Goal: Task Accomplishment & Management: Use online tool/utility

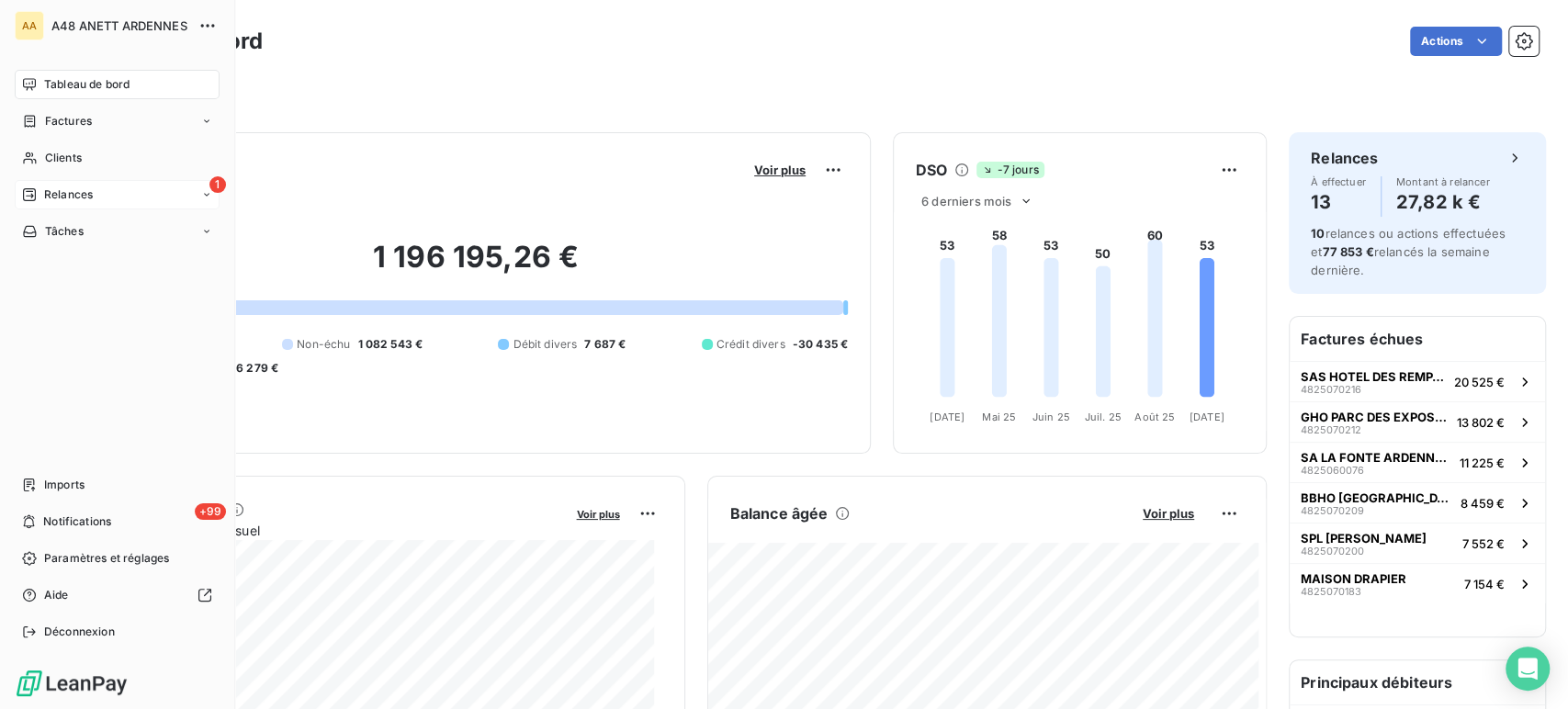
click at [205, 198] on icon at bounding box center [206, 195] width 11 height 11
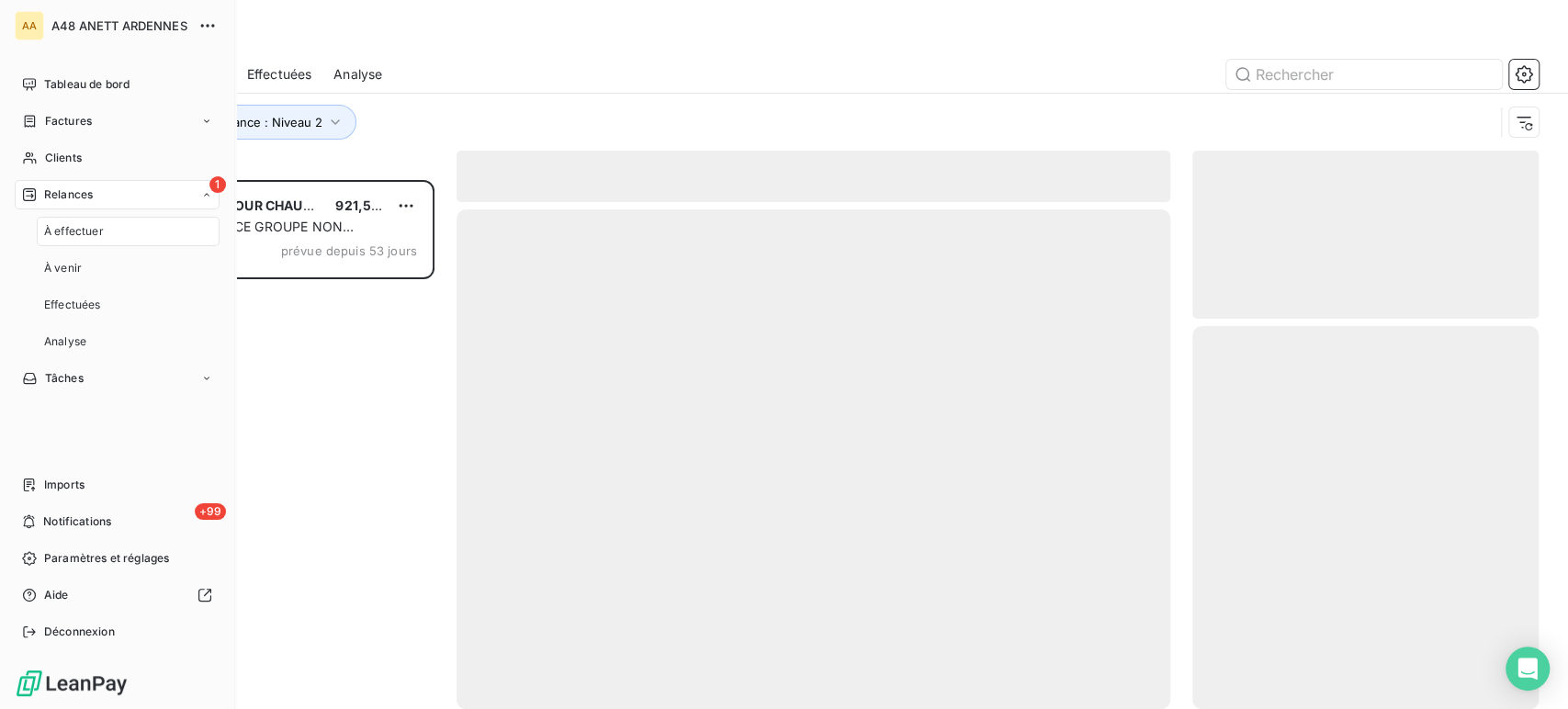
scroll to position [513, 330]
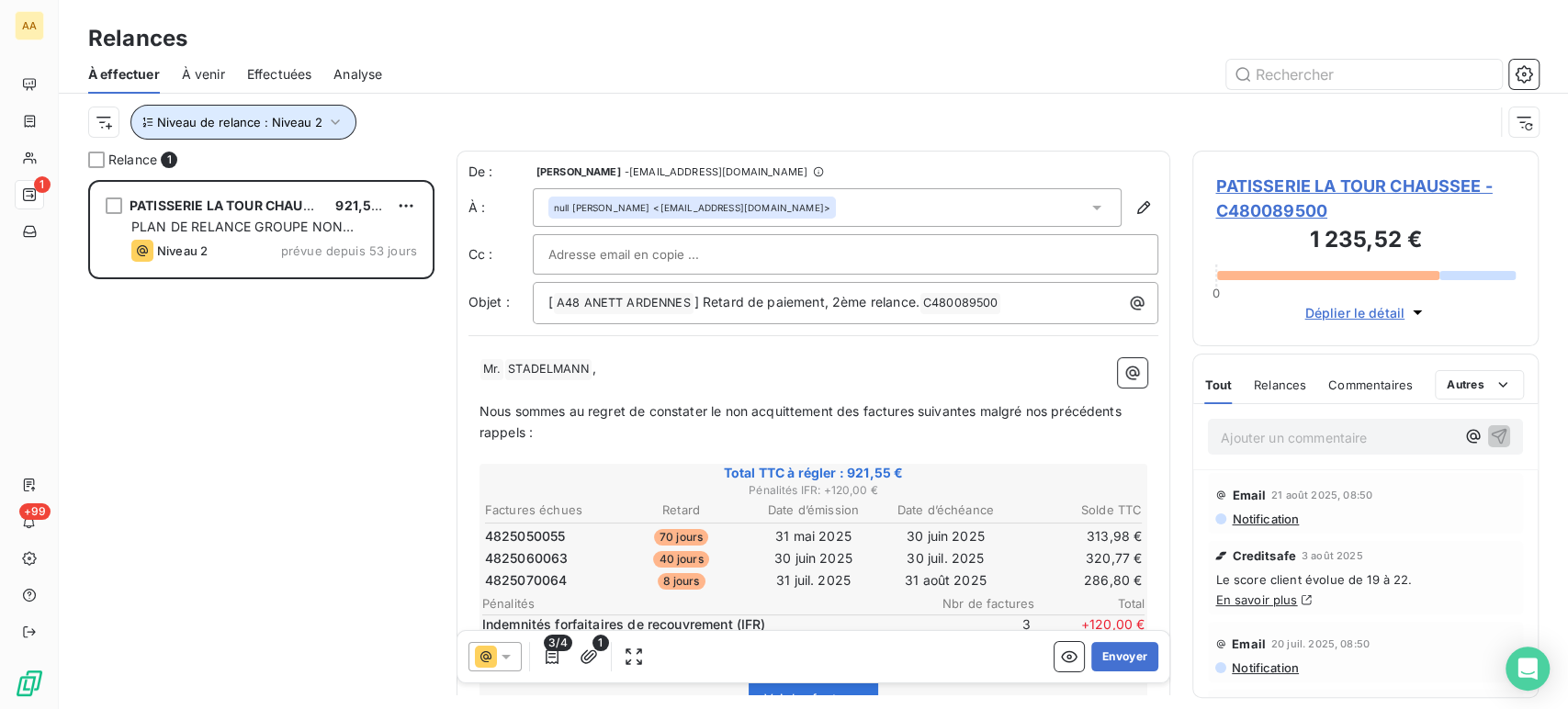
click at [335, 118] on icon "button" at bounding box center [335, 122] width 19 height 19
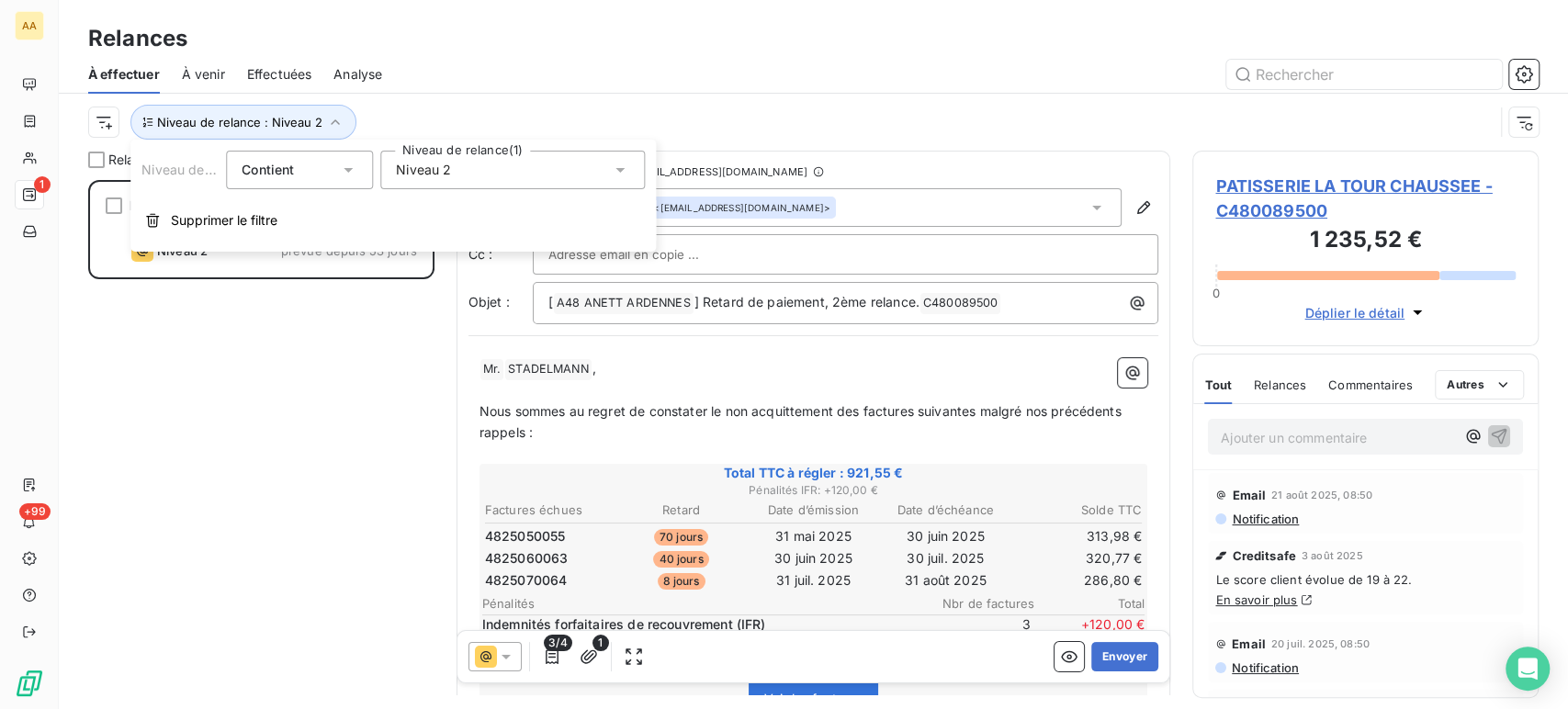
click at [623, 164] on icon at bounding box center [620, 169] width 19 height 19
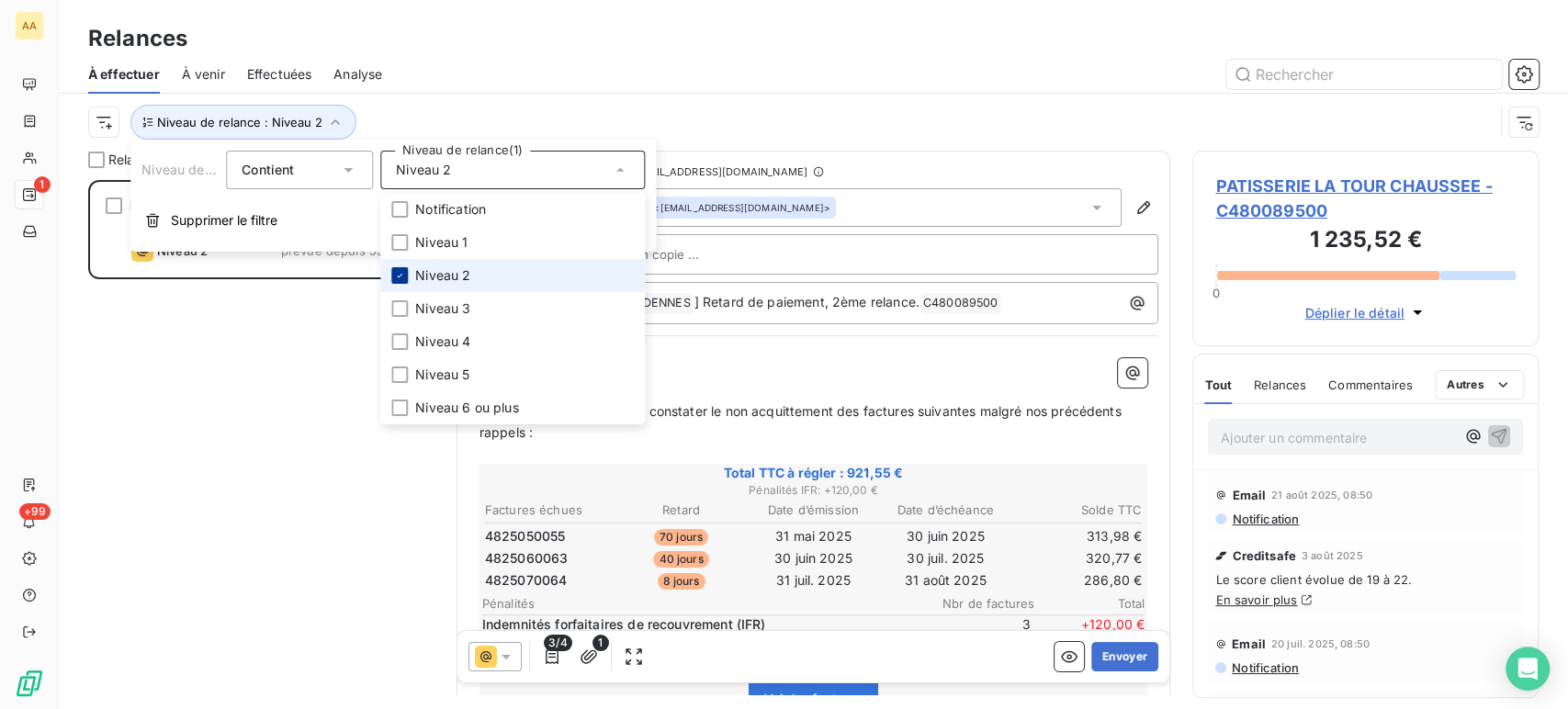
click at [394, 272] on icon at bounding box center [399, 275] width 11 height 11
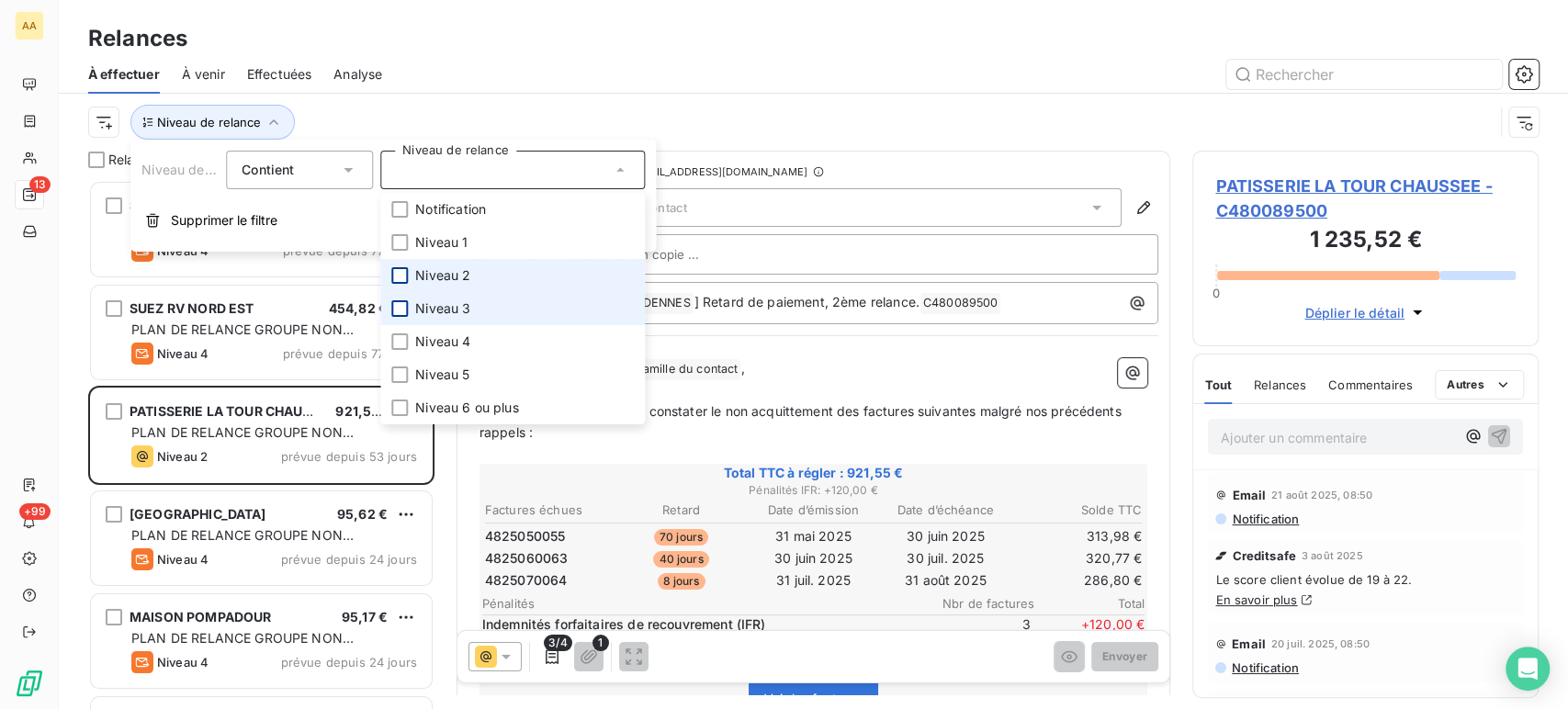
click at [392, 307] on div at bounding box center [399, 308] width 17 height 17
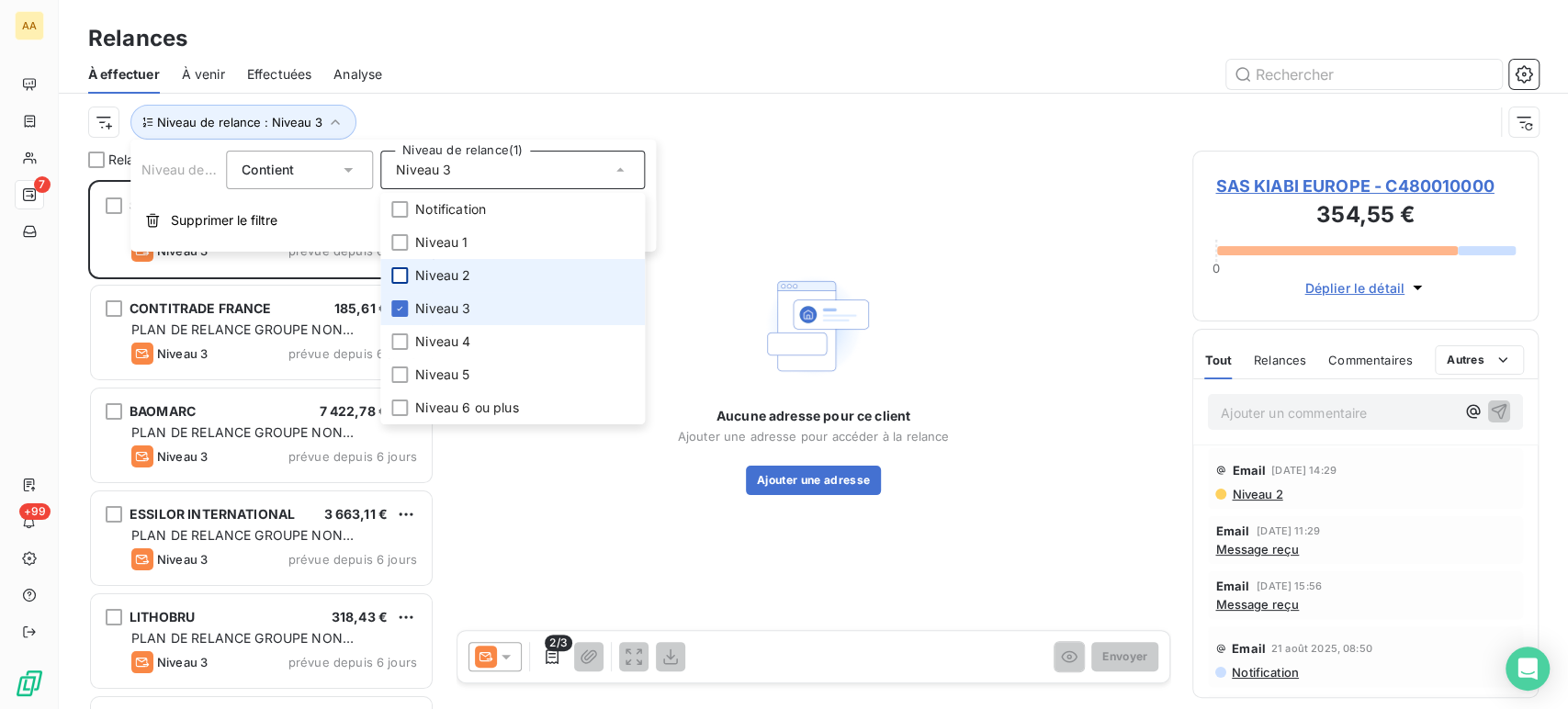
scroll to position [513, 330]
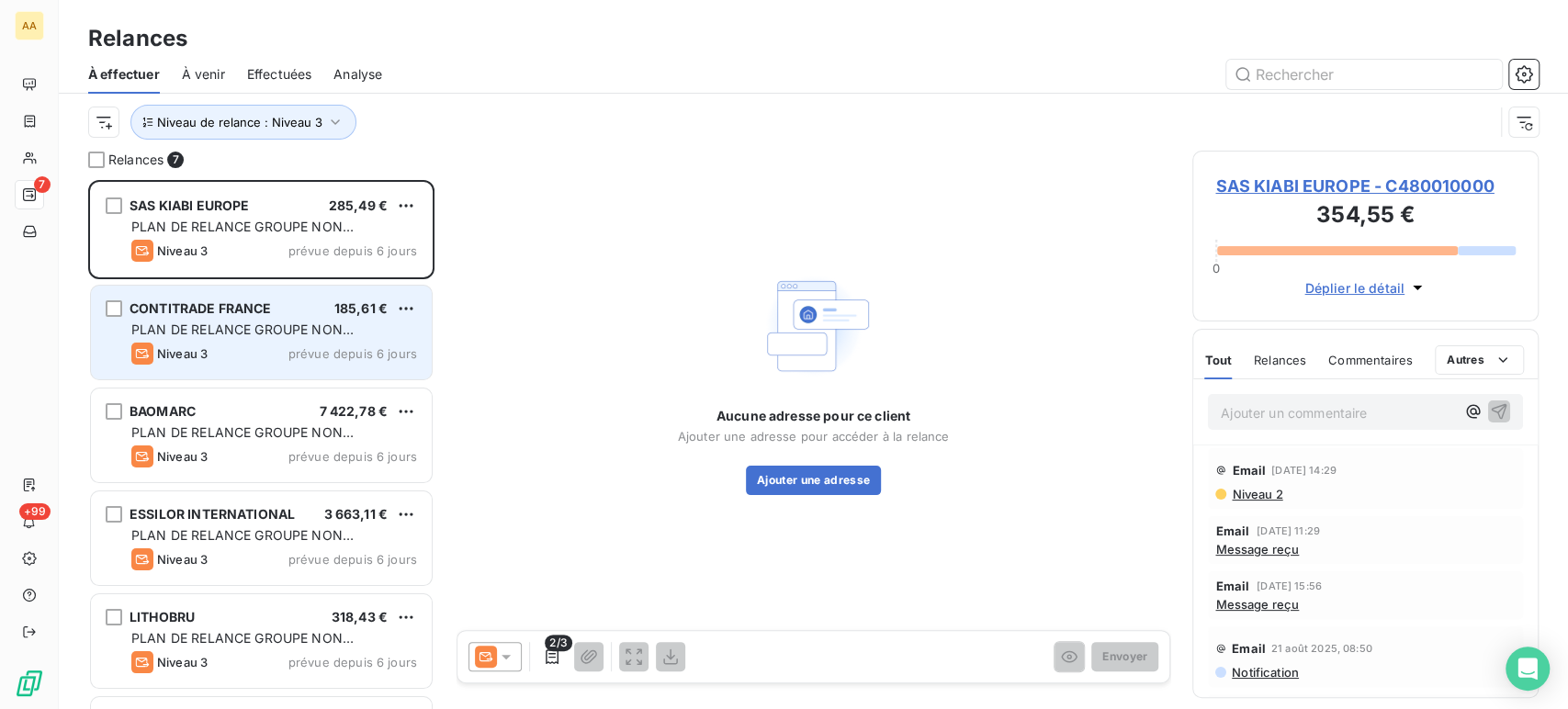
click at [198, 350] on span "Niveau 3" at bounding box center [183, 353] width 51 height 15
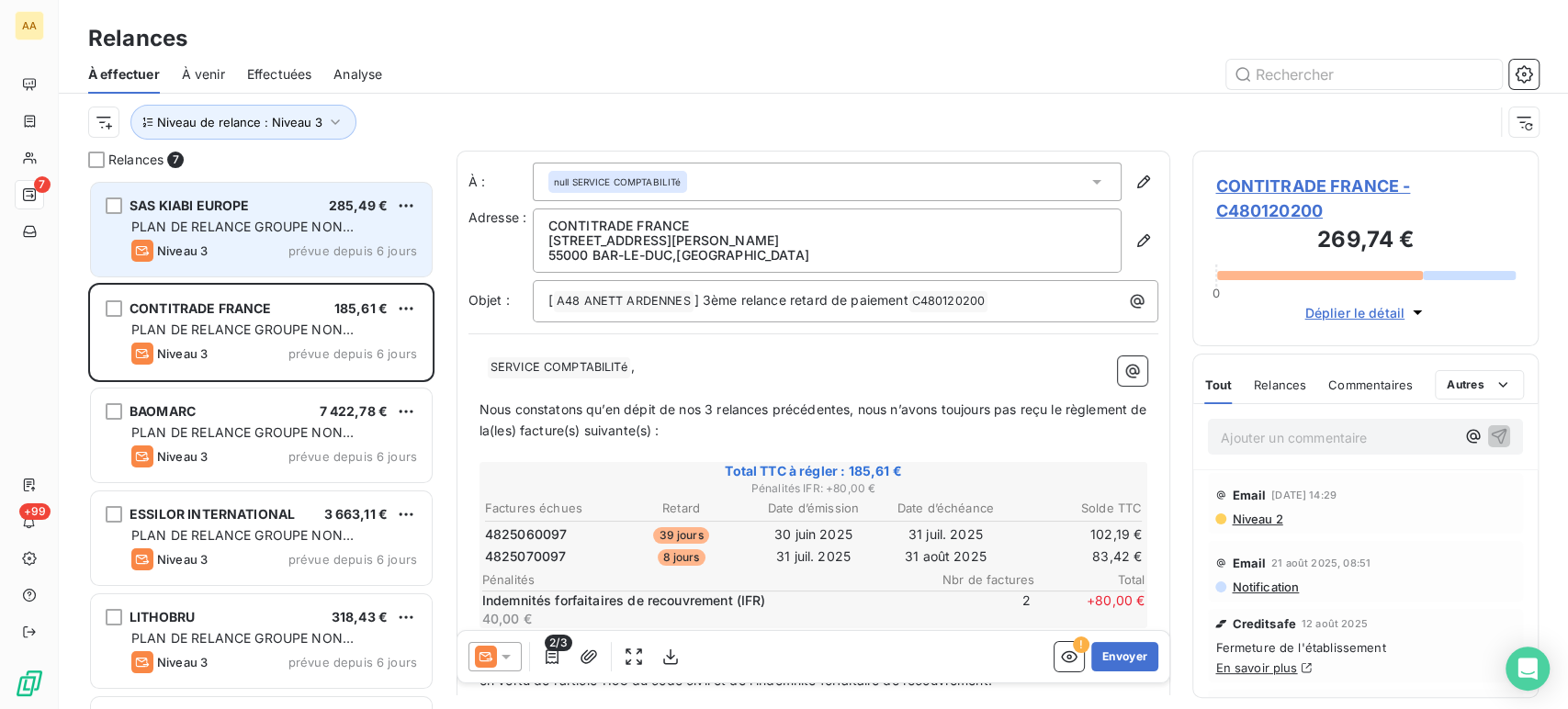
click at [211, 247] on div "Niveau 3 prévue depuis 6 jours" at bounding box center [274, 250] width 285 height 22
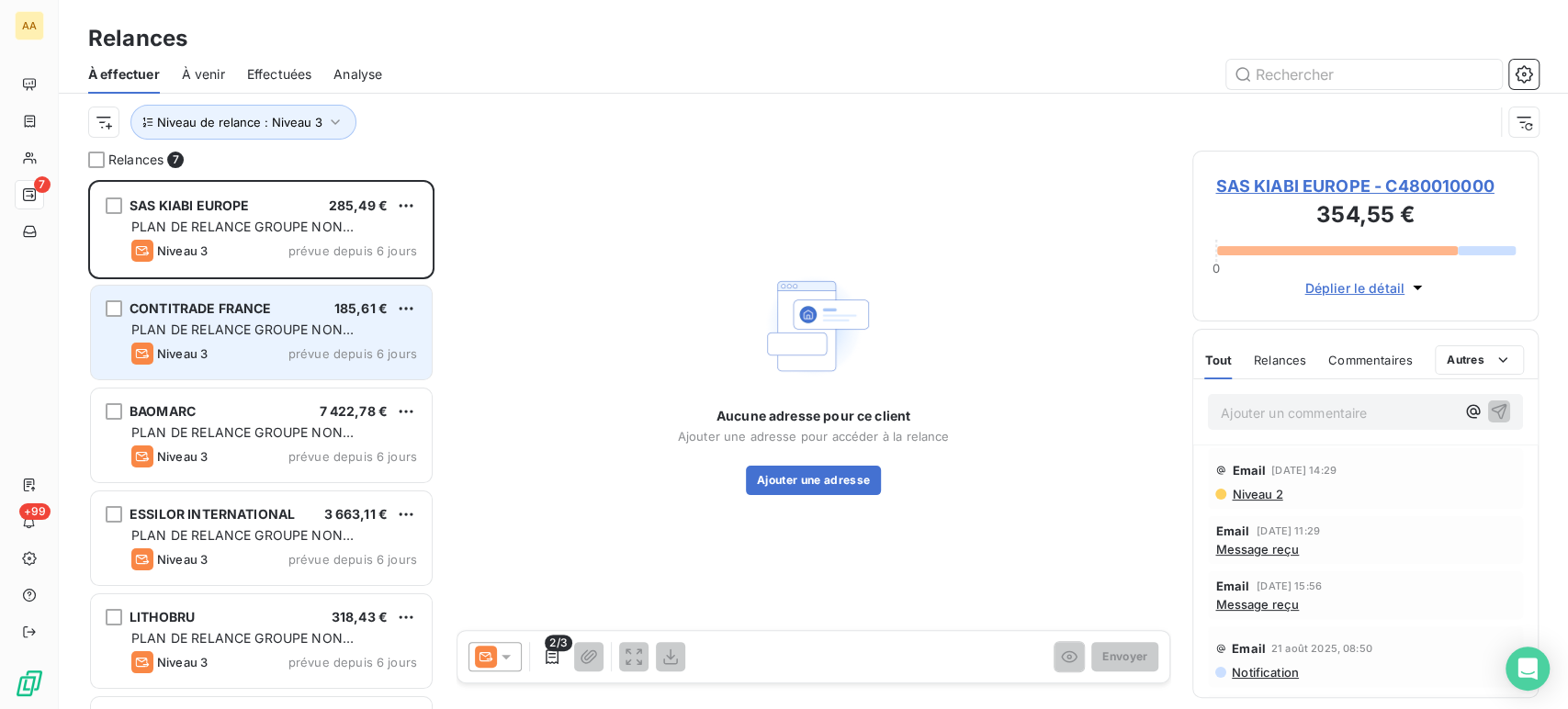
click at [240, 328] on span "PLAN DE RELANCE GROUPE NON AUTOMATIQUE" at bounding box center [241, 338] width 222 height 34
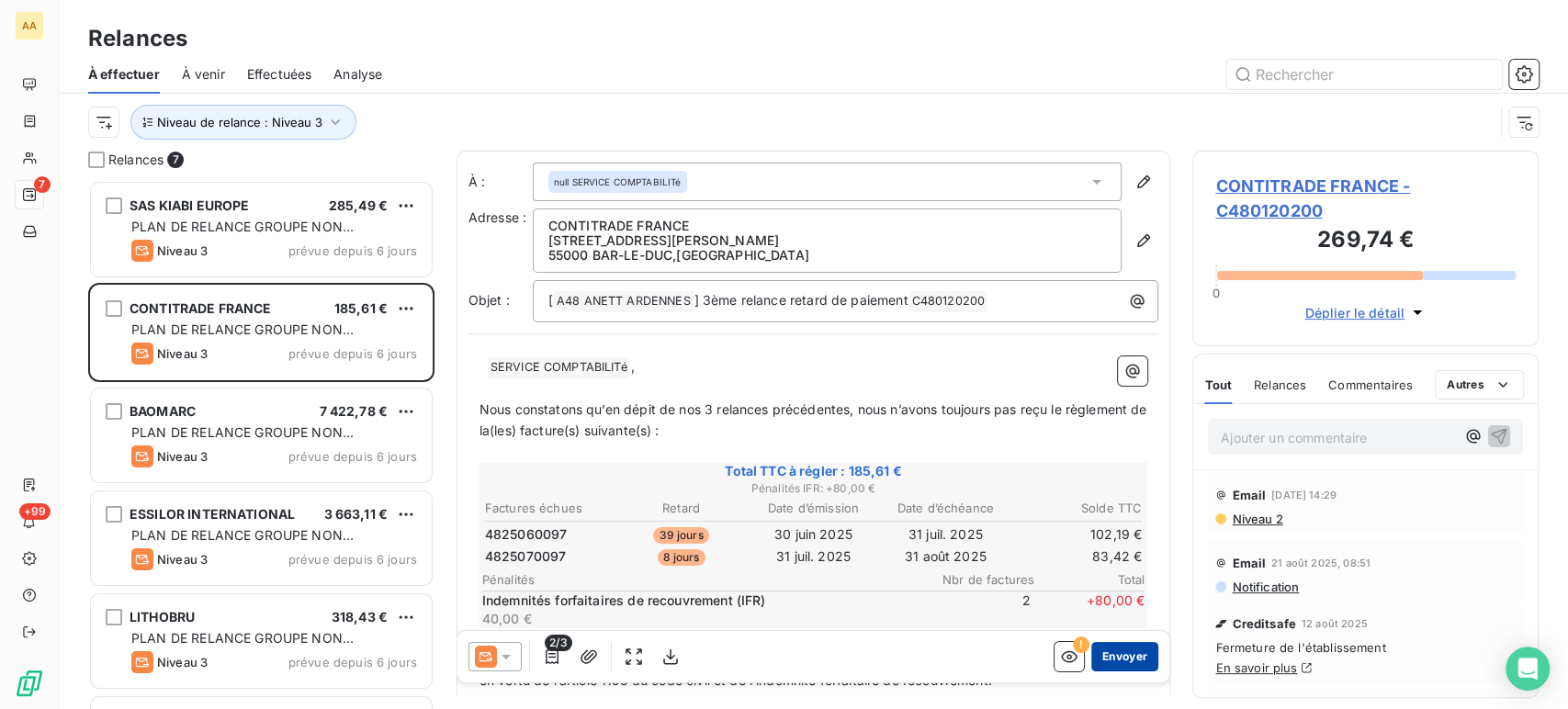
click at [1091, 650] on button "Envoyer" at bounding box center [1124, 657] width 67 height 29
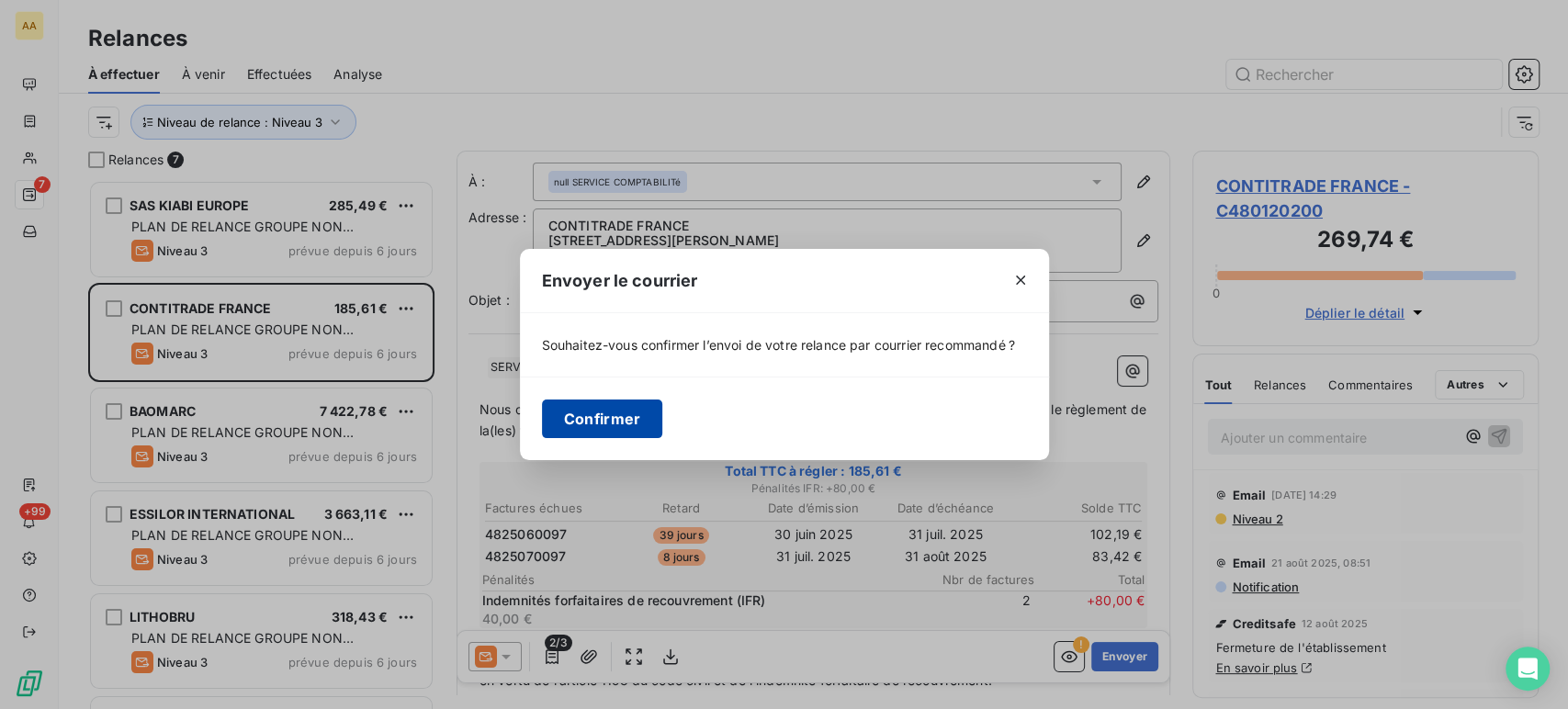
click at [615, 418] on button "Confirmer" at bounding box center [602, 419] width 121 height 38
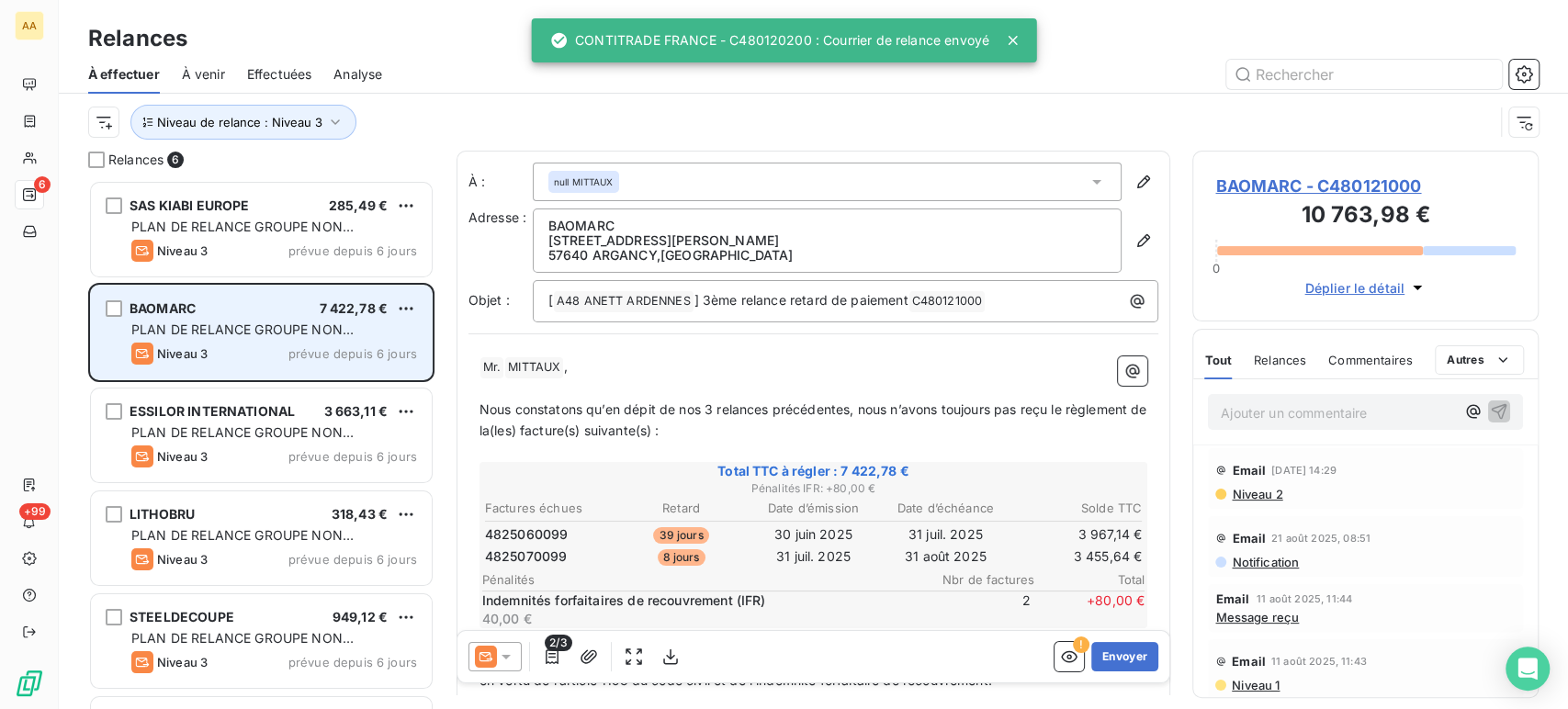
click at [177, 329] on span "PLAN DE RELANCE GROUPE NON AUTOMATIQUE" at bounding box center [241, 338] width 222 height 34
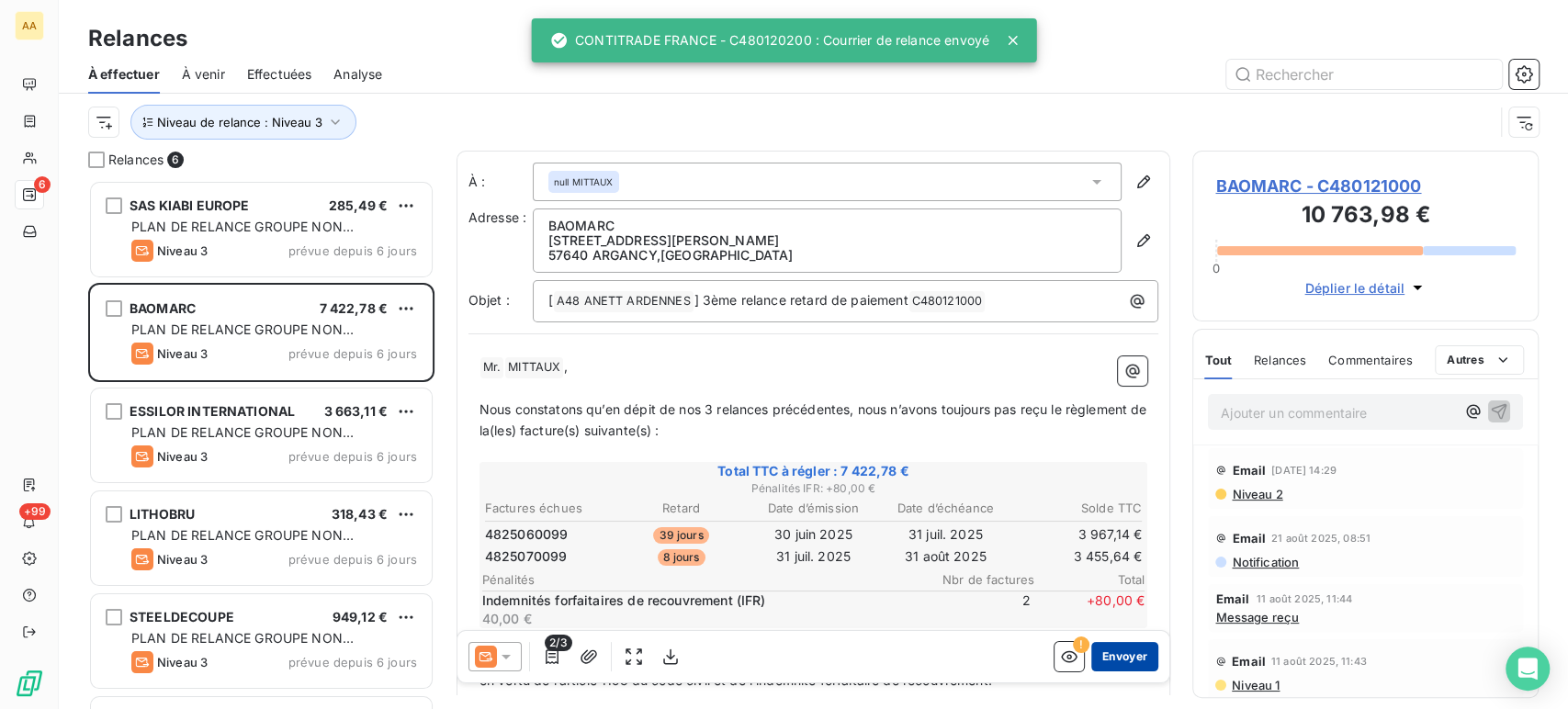
click at [1103, 655] on button "Envoyer" at bounding box center [1124, 657] width 67 height 29
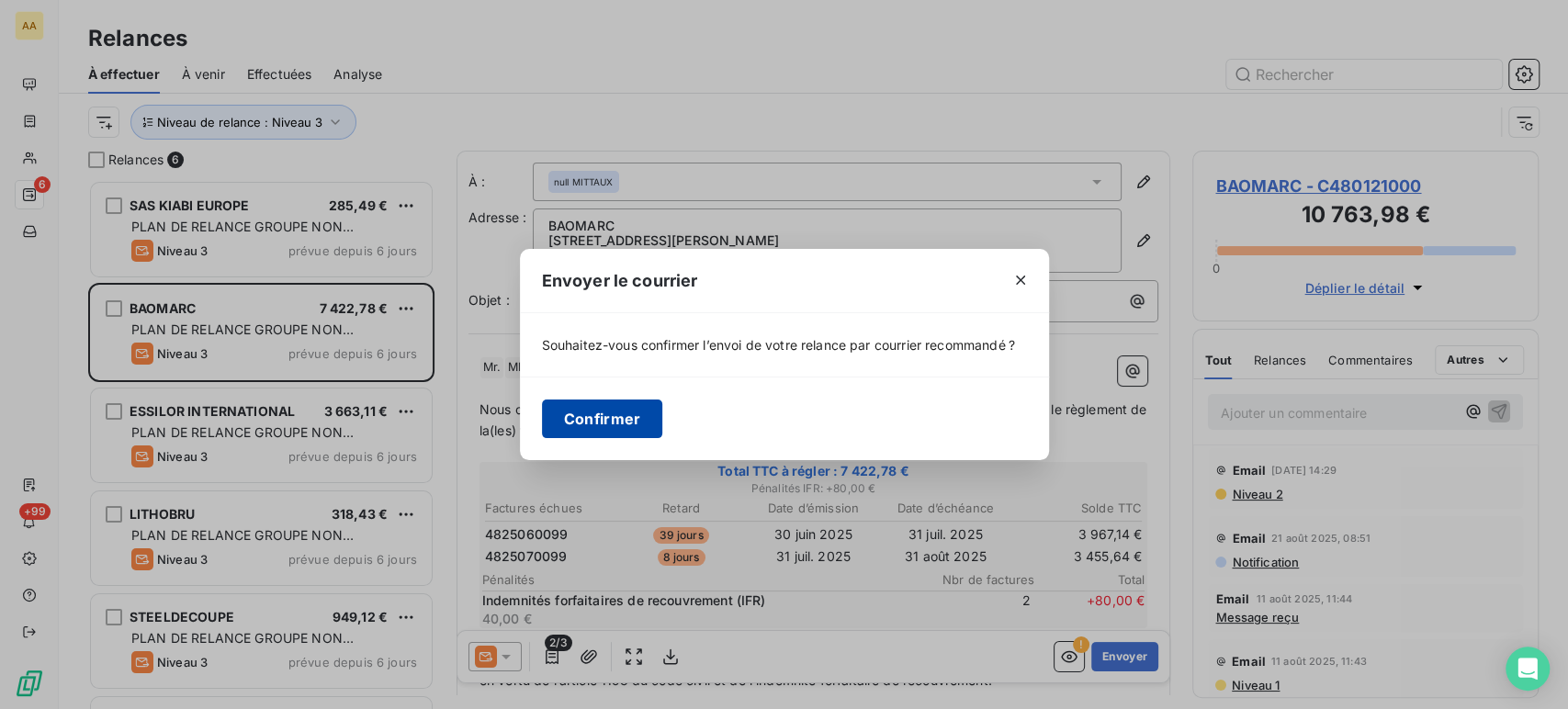
click at [590, 422] on button "Confirmer" at bounding box center [602, 419] width 121 height 38
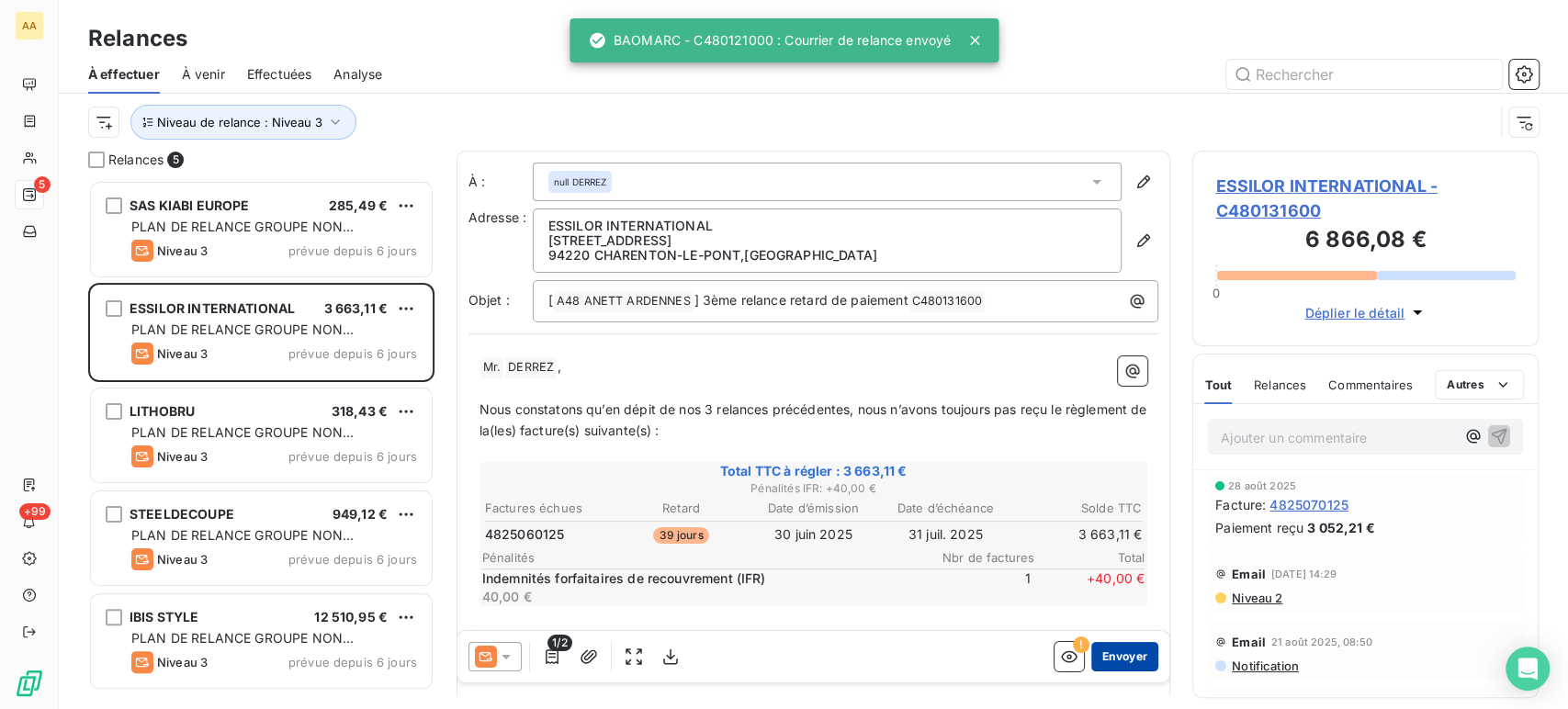
click at [1100, 659] on button "Envoyer" at bounding box center [1124, 657] width 67 height 29
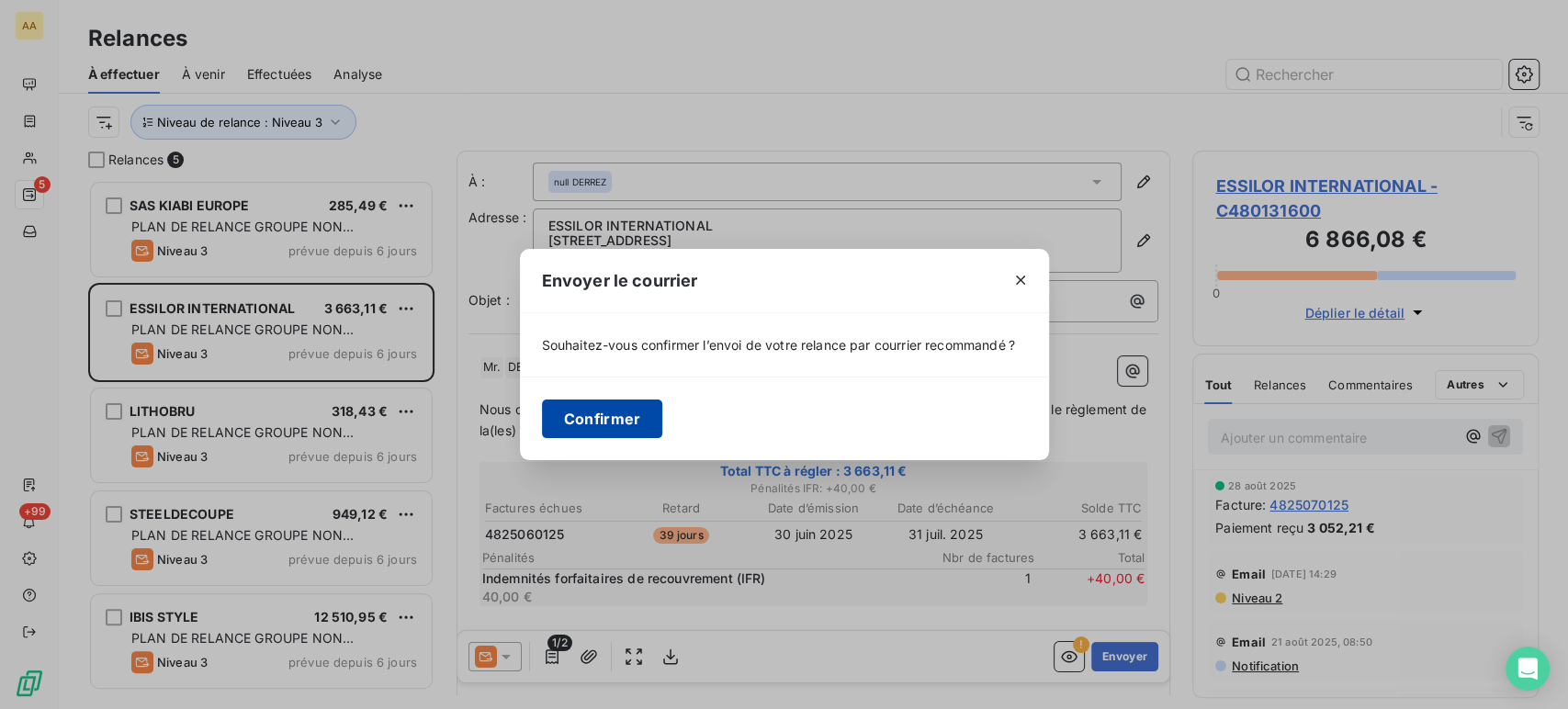
click at [618, 419] on button "Confirmer" at bounding box center [602, 419] width 121 height 38
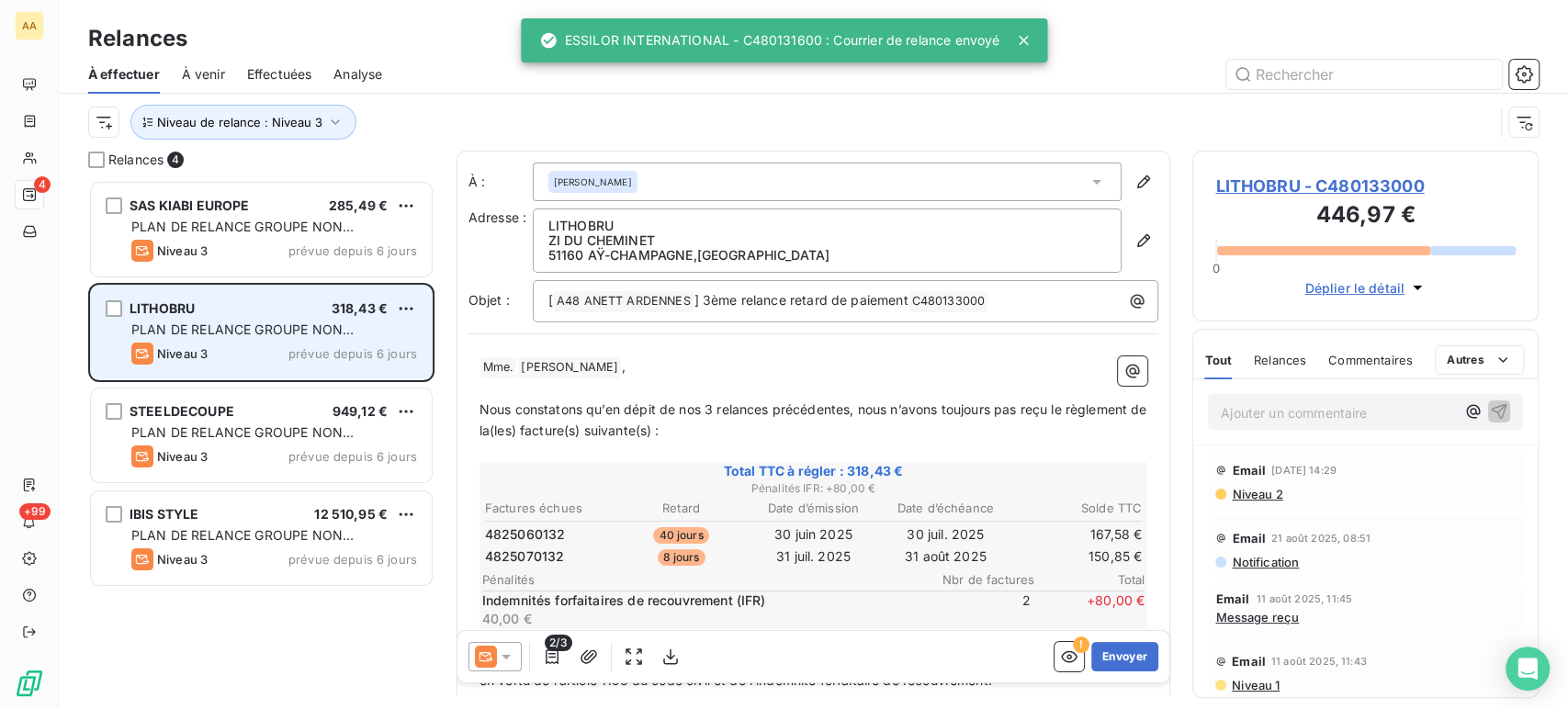
click at [220, 350] on div "Niveau 3 prévue depuis 6 jours" at bounding box center [274, 353] width 285 height 22
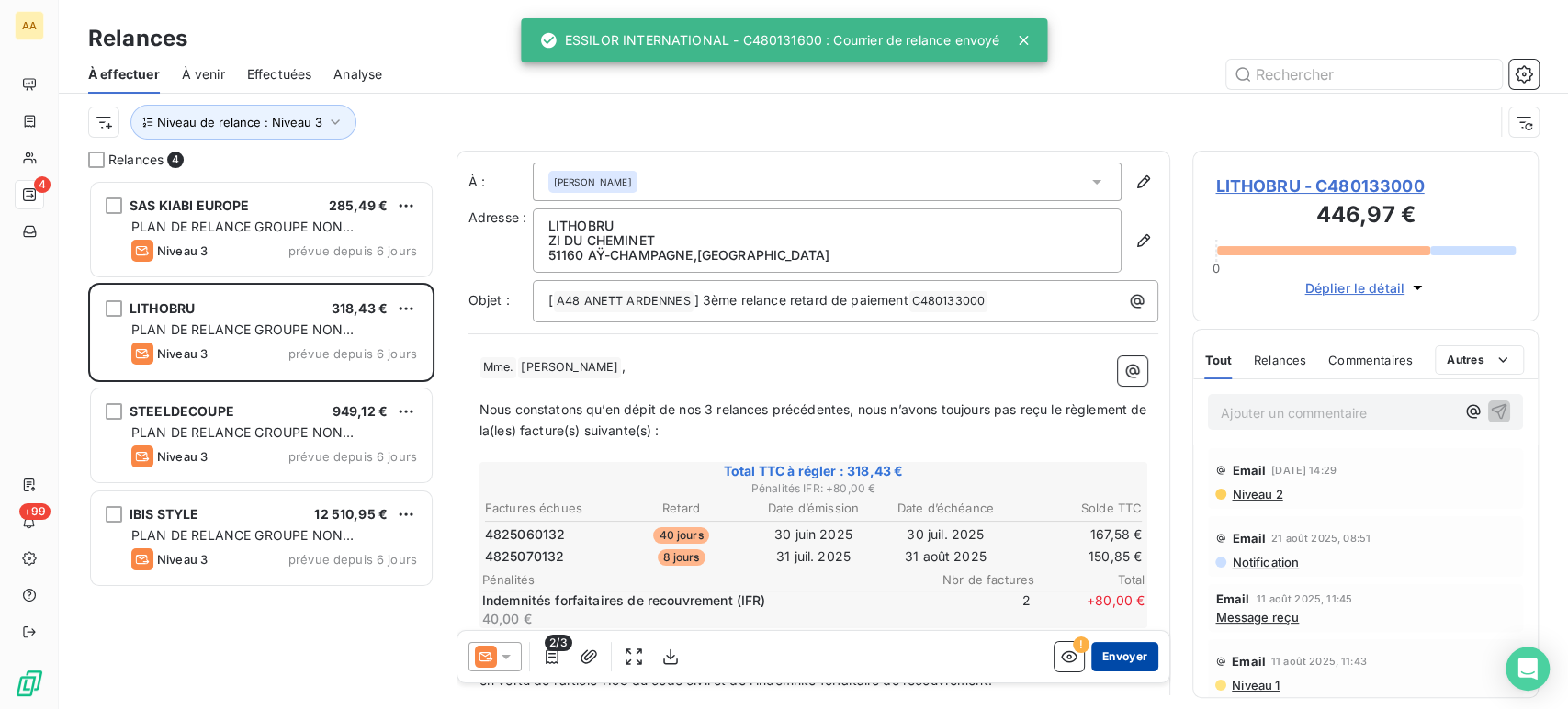
click at [1113, 660] on button "Envoyer" at bounding box center [1124, 657] width 67 height 29
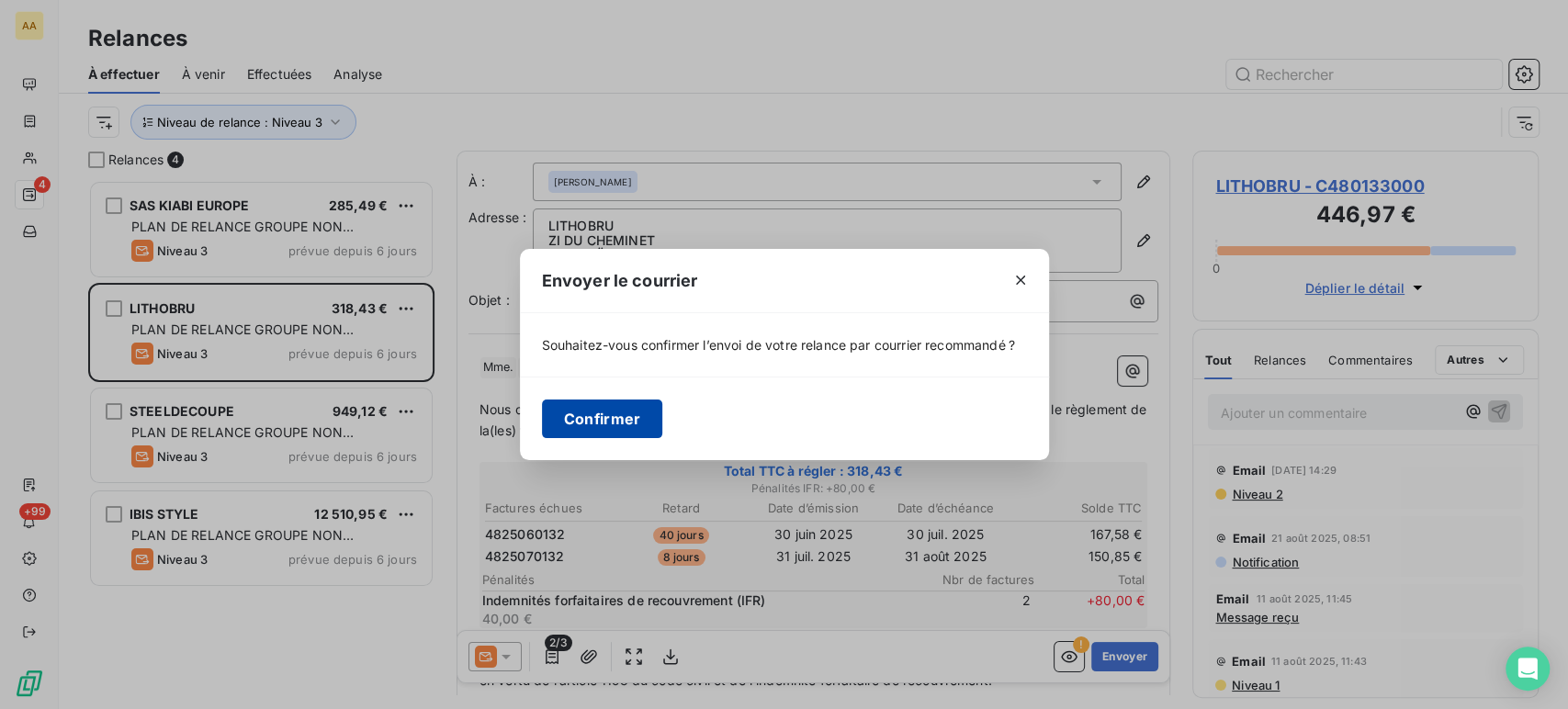
click at [581, 427] on button "Confirmer" at bounding box center [602, 419] width 121 height 38
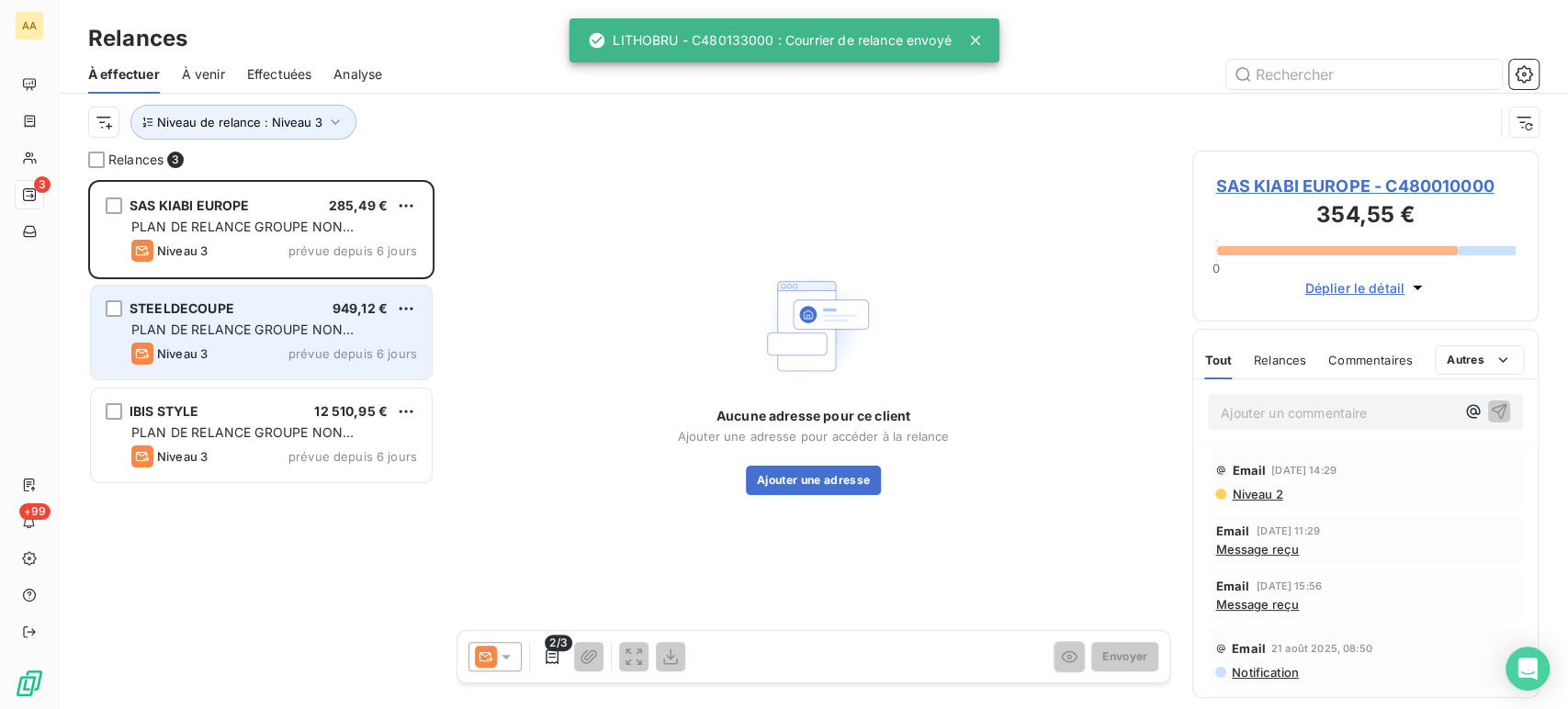
click at [297, 350] on span "prévue depuis 6 jours" at bounding box center [353, 353] width 129 height 15
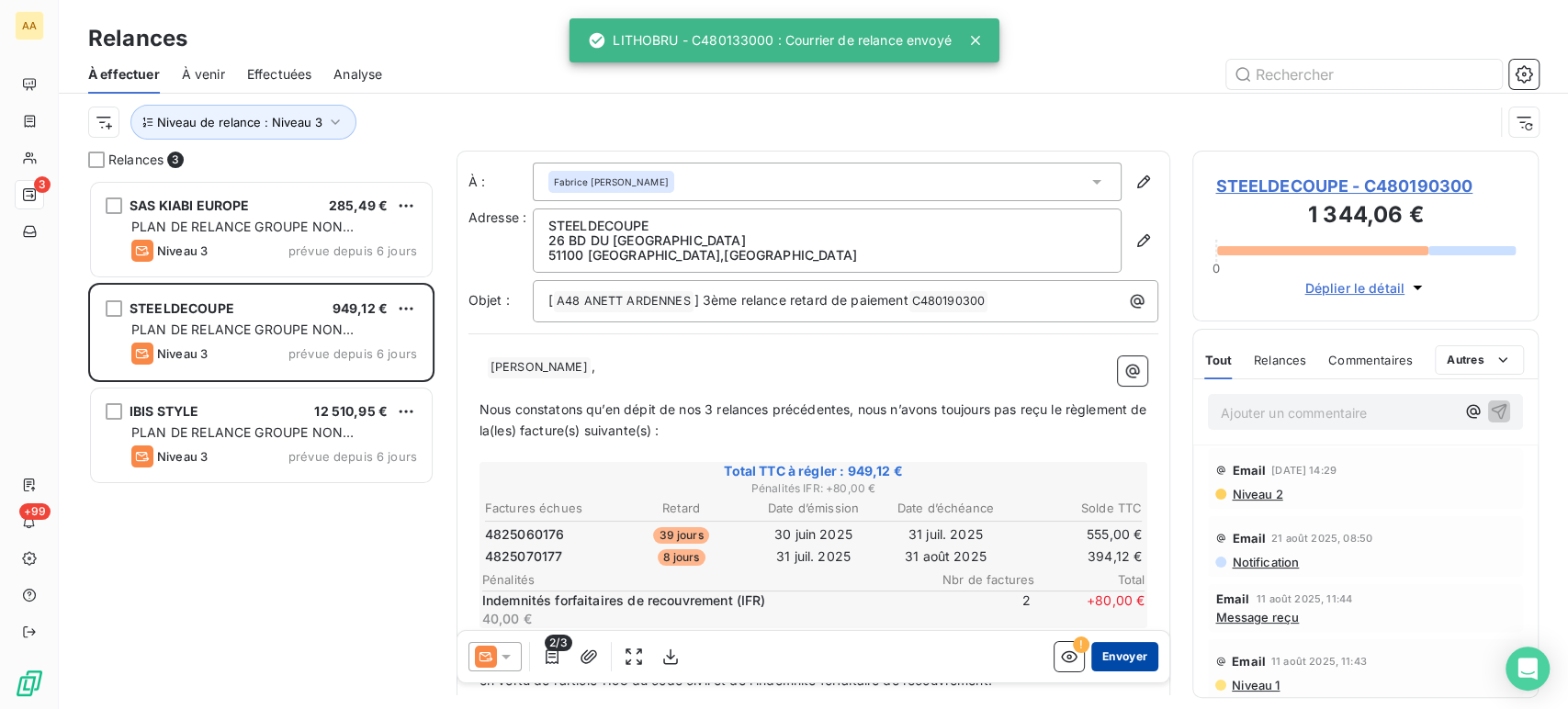
click at [1110, 652] on button "Envoyer" at bounding box center [1124, 657] width 67 height 29
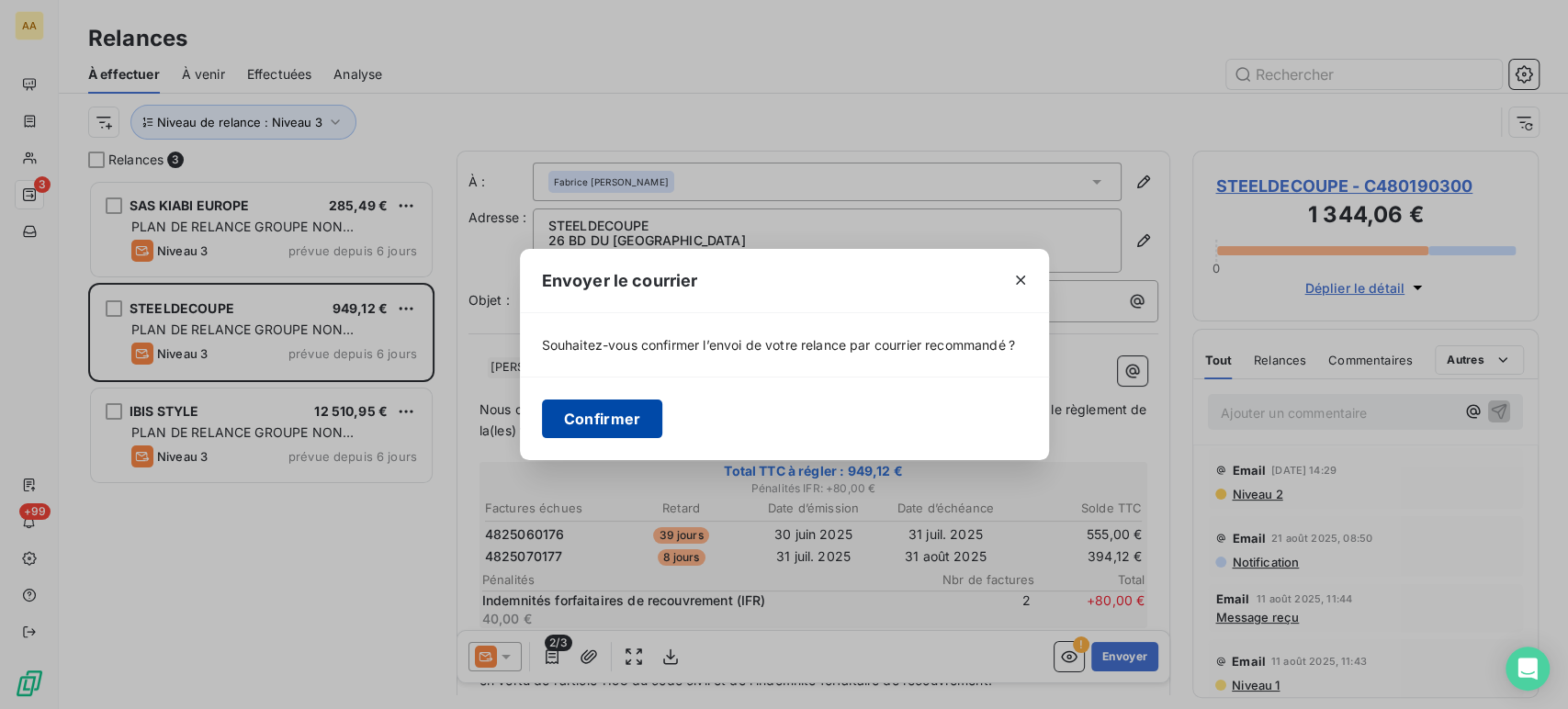
click at [581, 421] on button "Confirmer" at bounding box center [602, 419] width 121 height 38
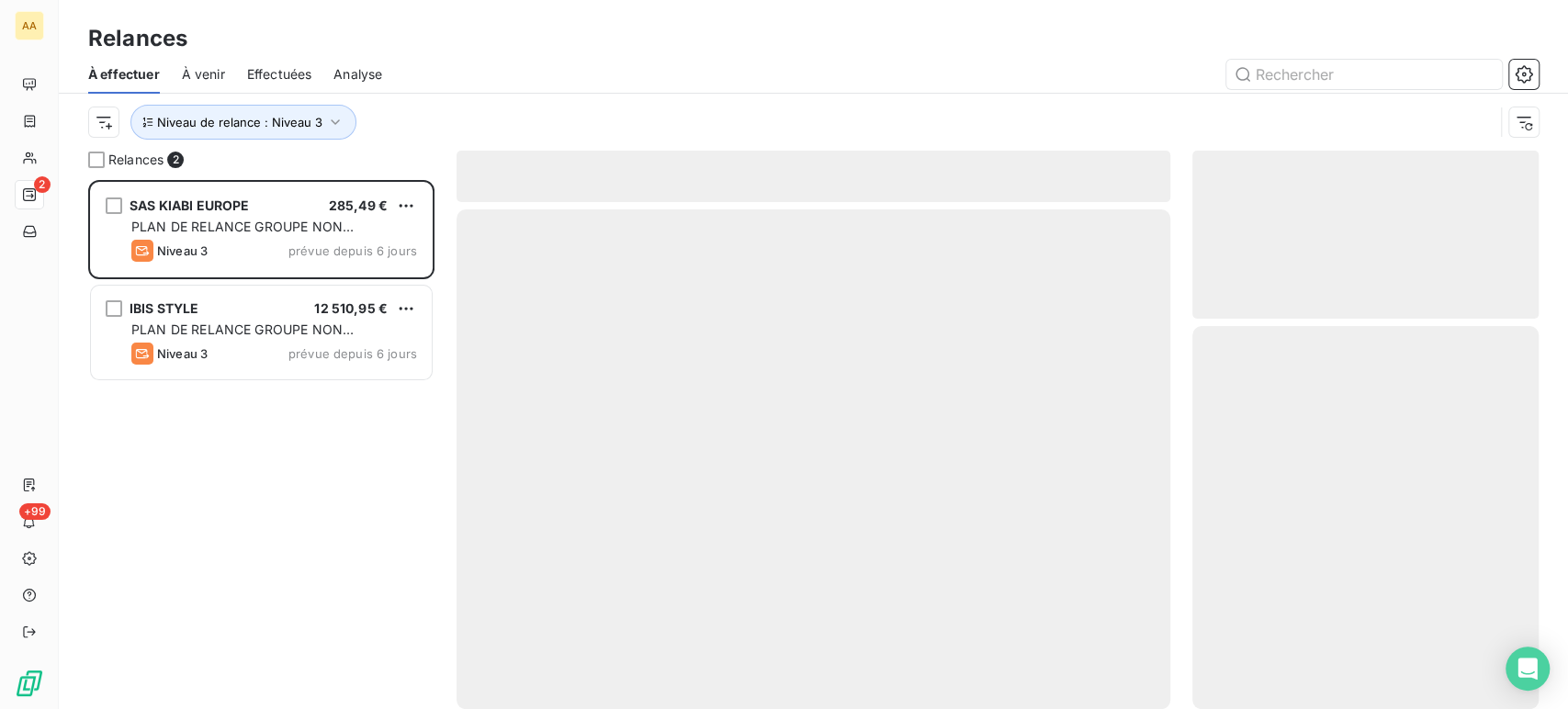
click at [245, 449] on div "SAS KIABI EUROPE 285,49 € PLAN DE RELANCE GROUPE NON AUTOMATIQUE Niveau 3 prévu…" at bounding box center [261, 444] width 346 height 529
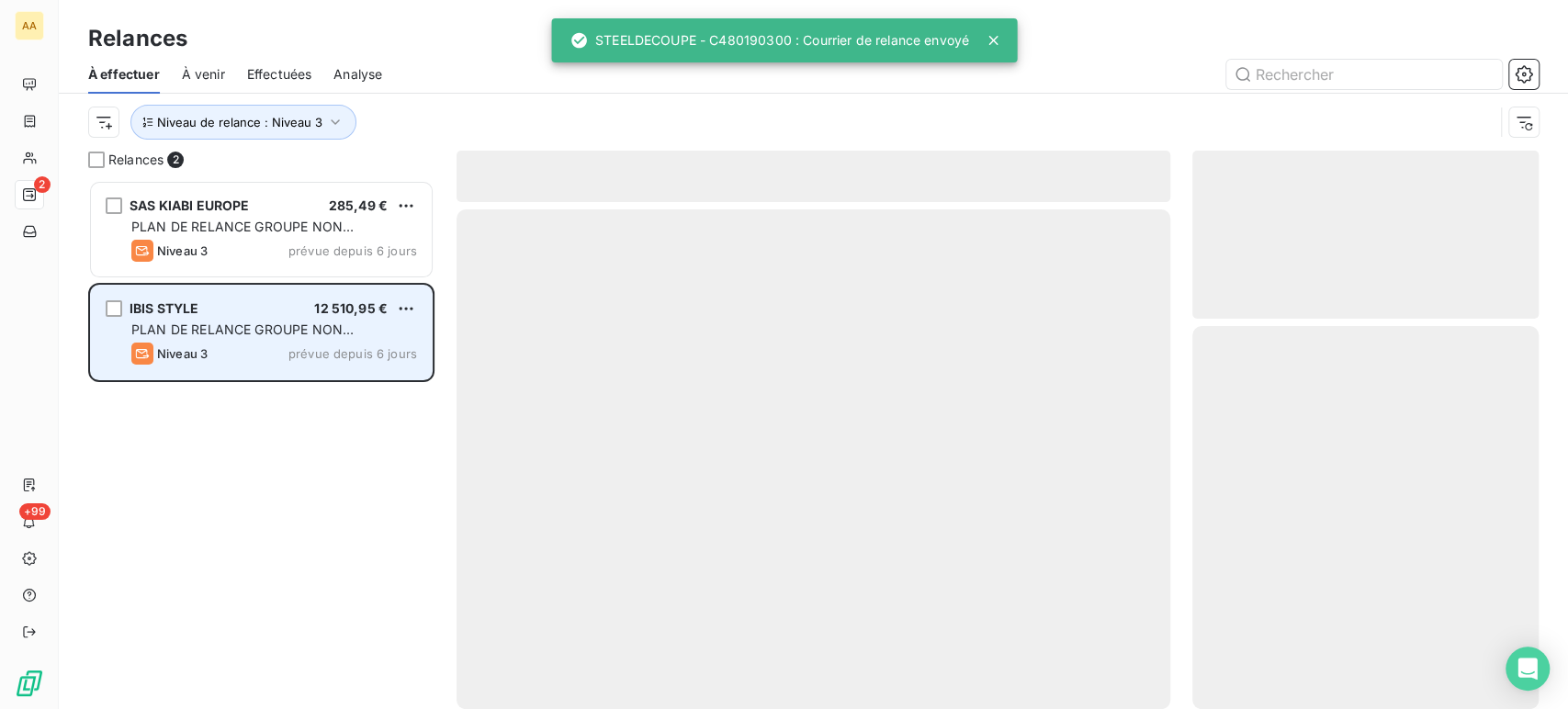
click at [202, 329] on span "PLAN DE RELANCE GROUPE NON AUTOMATIQUE" at bounding box center [241, 338] width 222 height 34
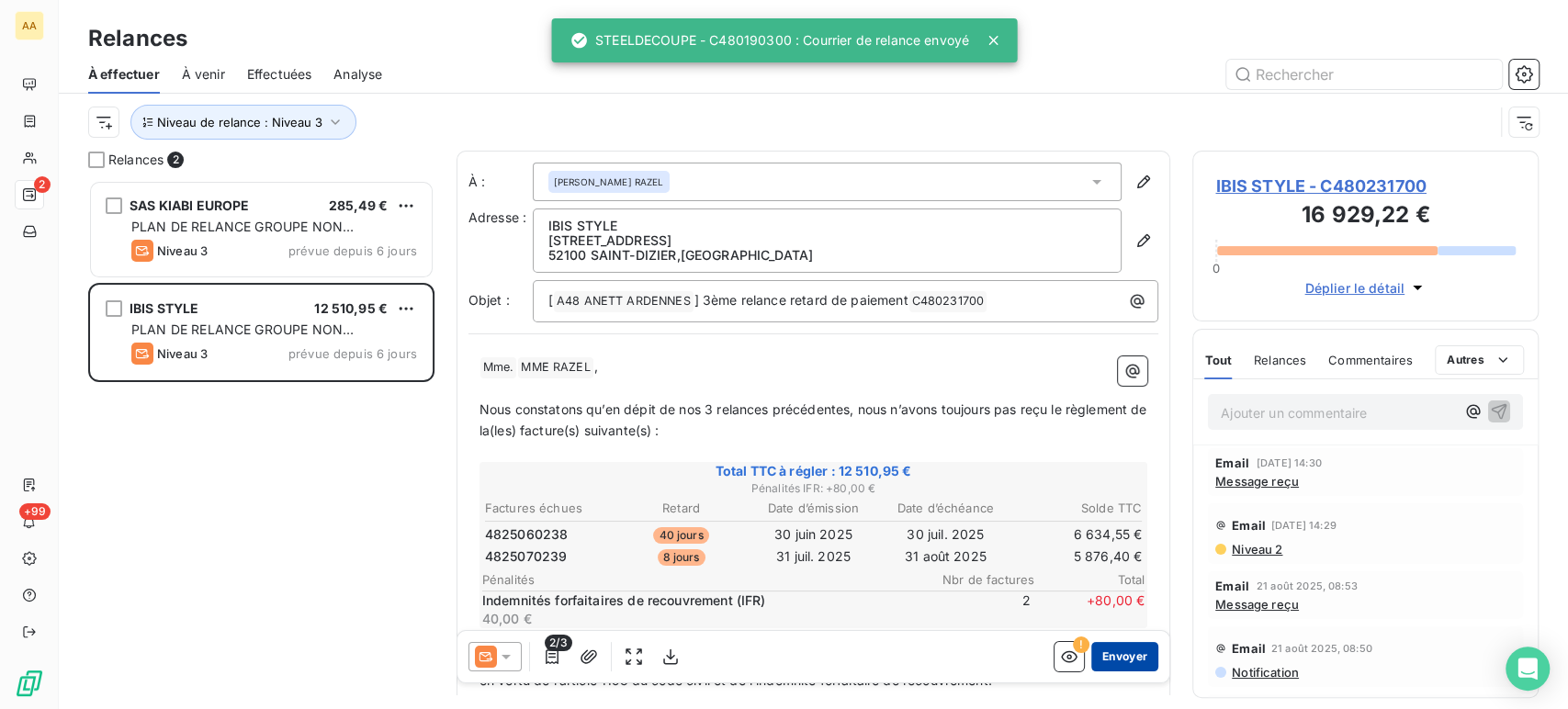
click at [1118, 653] on button "Envoyer" at bounding box center [1124, 657] width 67 height 29
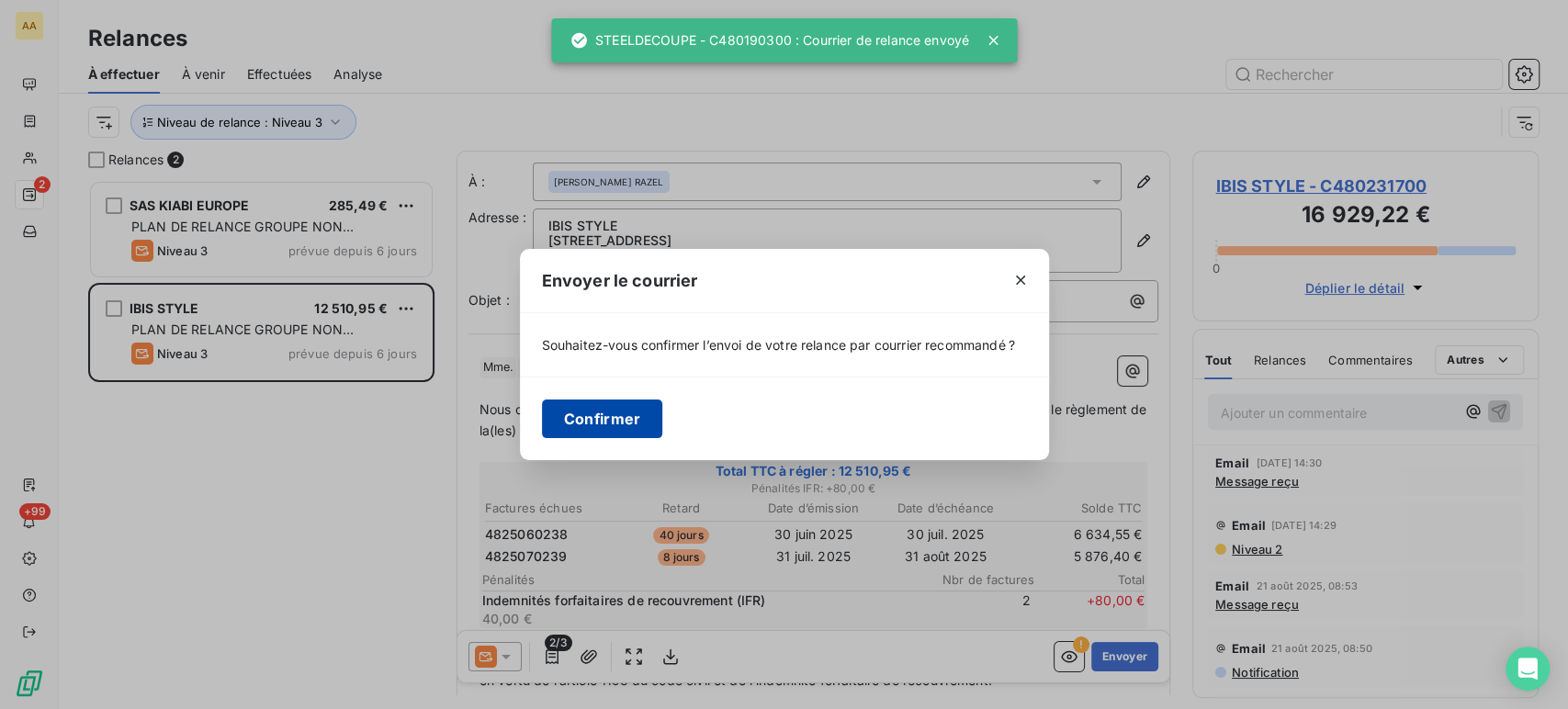
click at [599, 421] on button "Confirmer" at bounding box center [602, 419] width 121 height 38
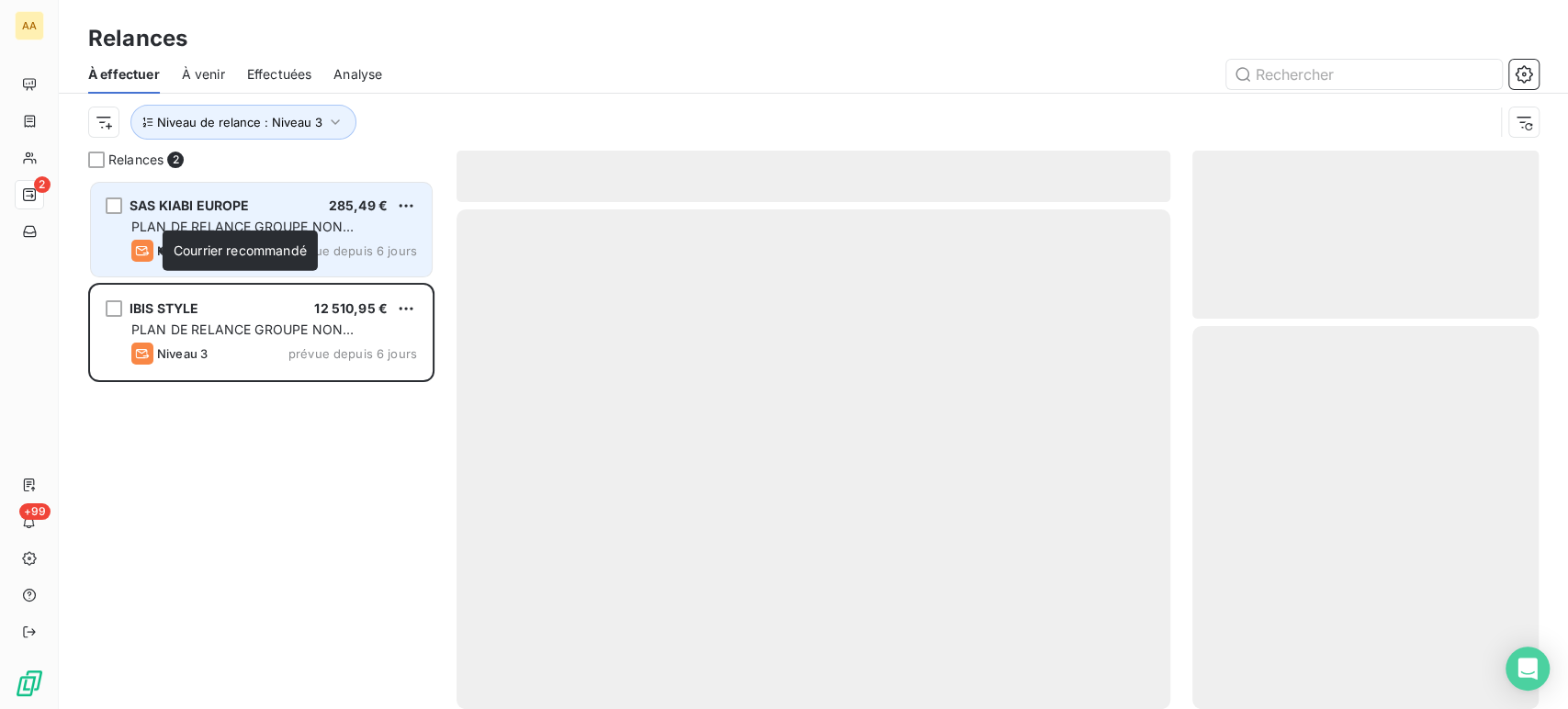
click at [206, 248] on span "Courrier recommandé" at bounding box center [240, 250] width 133 height 16
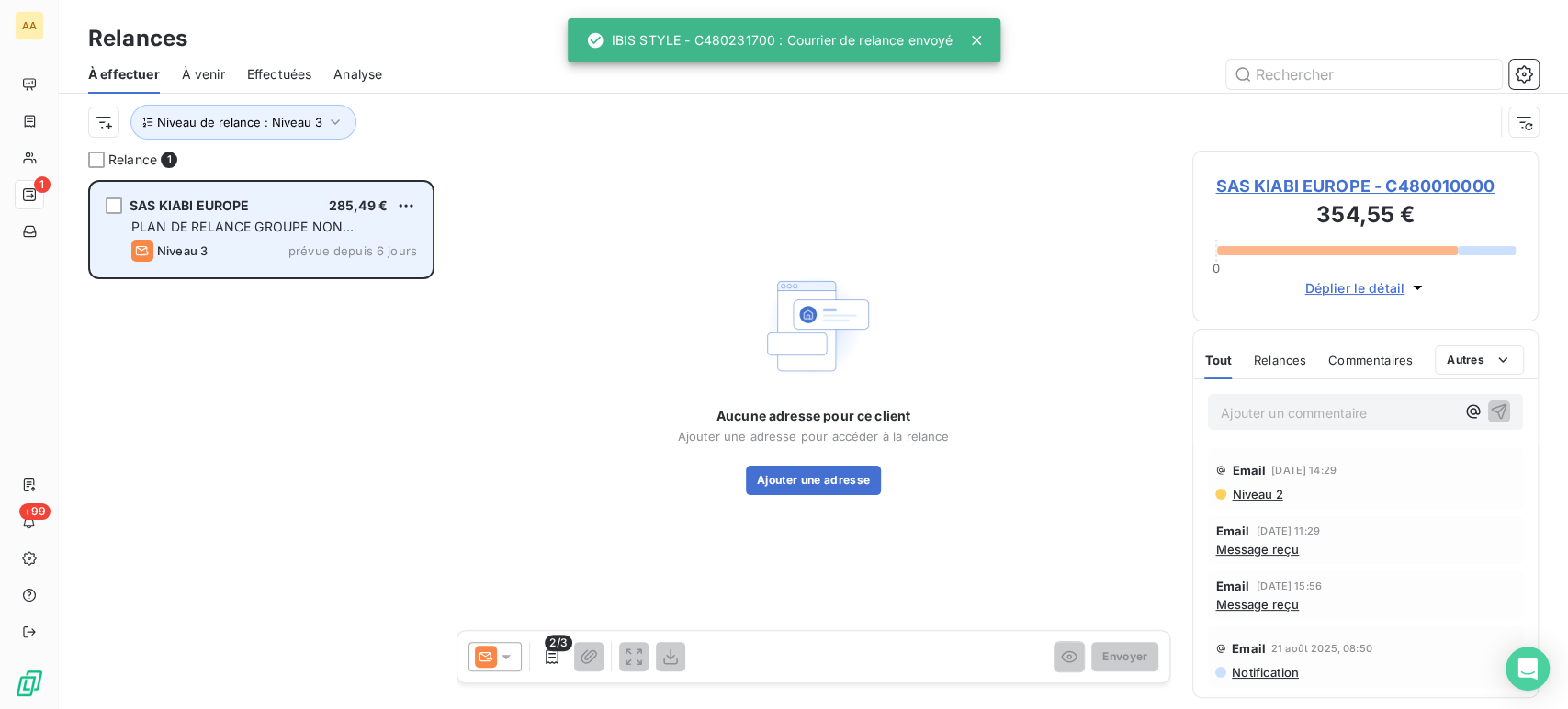
click at [299, 225] on span "PLAN DE RELANCE GROUPE NON AUTOMATIQUE" at bounding box center [241, 236] width 222 height 34
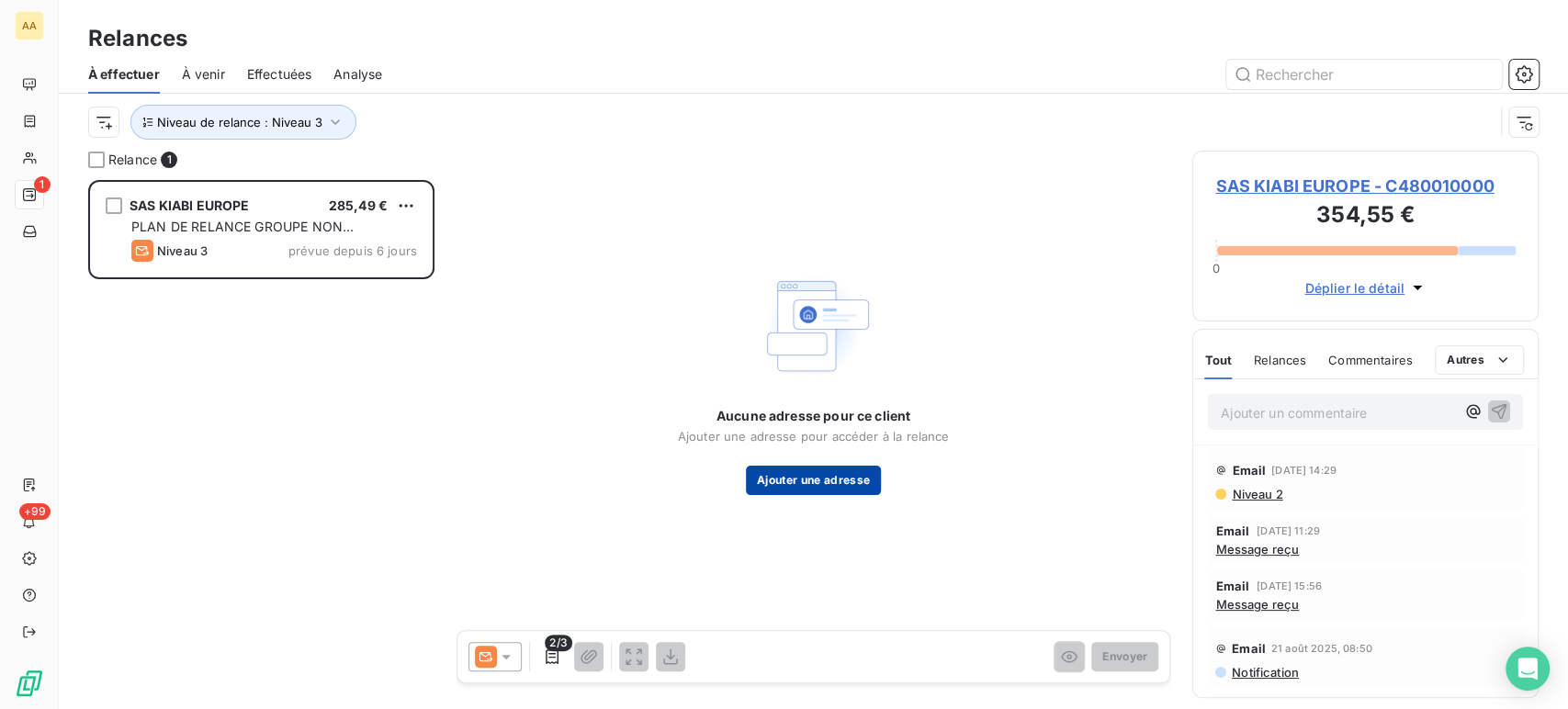
click at [799, 478] on button "Ajouter une adresse" at bounding box center [813, 480] width 135 height 29
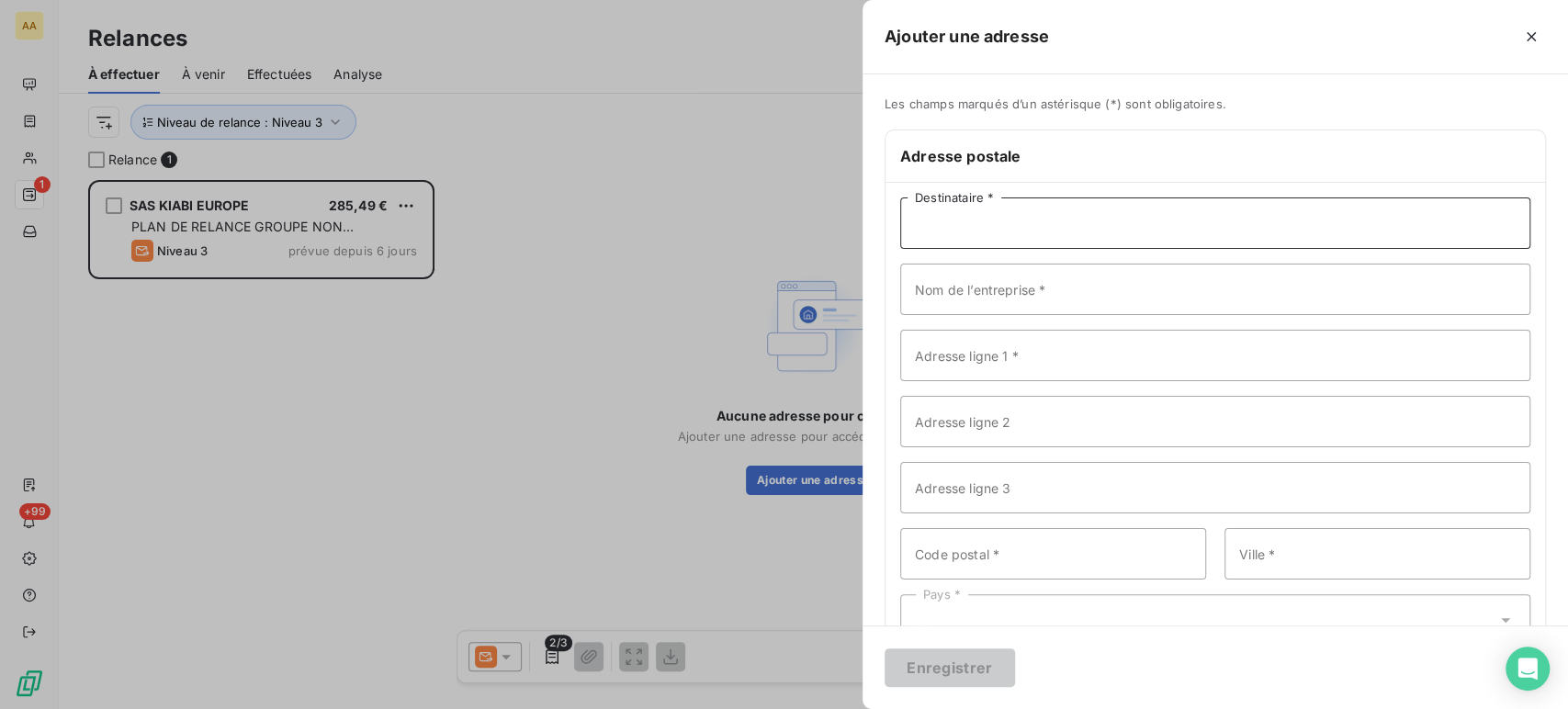
click at [1087, 219] on input "Destinataire *" at bounding box center [1215, 223] width 631 height 52
drag, startPoint x: 1044, startPoint y: 228, endPoint x: 867, endPoint y: 232, distance: 177.0
click at [867, 232] on div "Les champs marqués d’un astérisque (*) sont obligatoires. Adresse postale KIABI…" at bounding box center [1215, 390] width 706 height 587
type input "LA DIRECTION"
type input "KIABI SAINT MEMMIE"
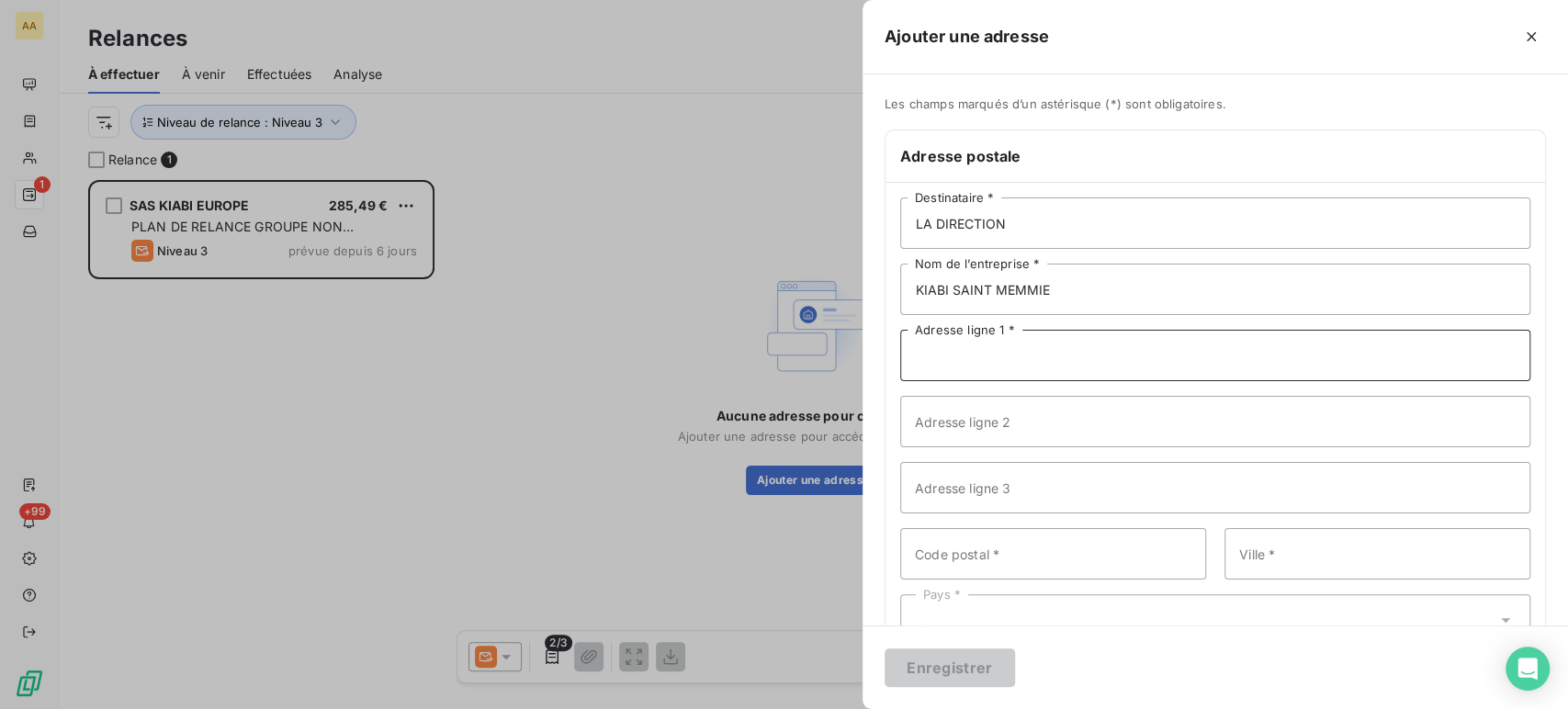
click at [1018, 363] on input "Adresse ligne 1 *" at bounding box center [1215, 355] width 631 height 52
type input "AVENUE [PERSON_NAME]"
type input "CENTRE COMMERCIAL CARREFOUR"
click at [963, 556] on input "Code postal *" at bounding box center [1053, 554] width 306 height 52
type input "51470"
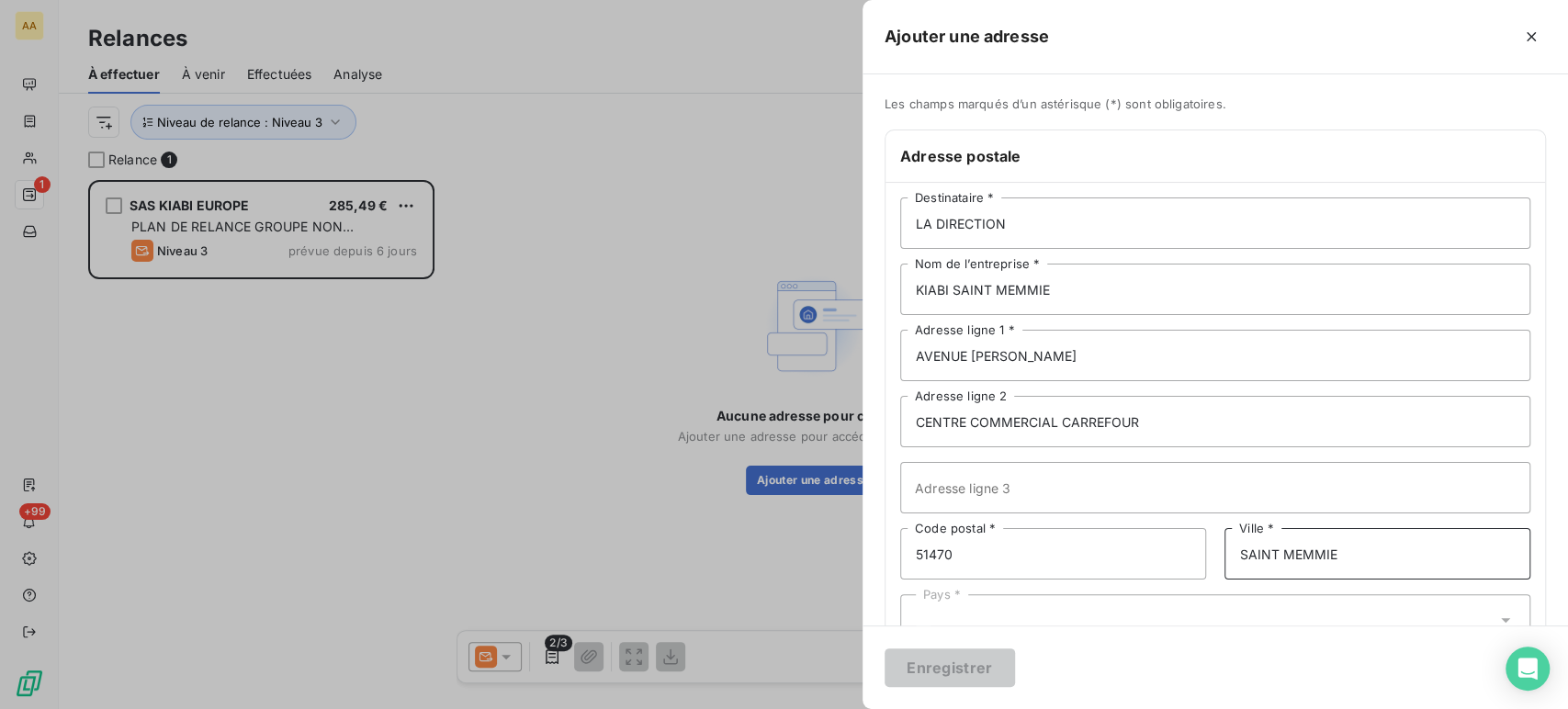
type input "SAINT MEMMIE"
click at [981, 604] on div "Pays *" at bounding box center [1215, 618] width 631 height 52
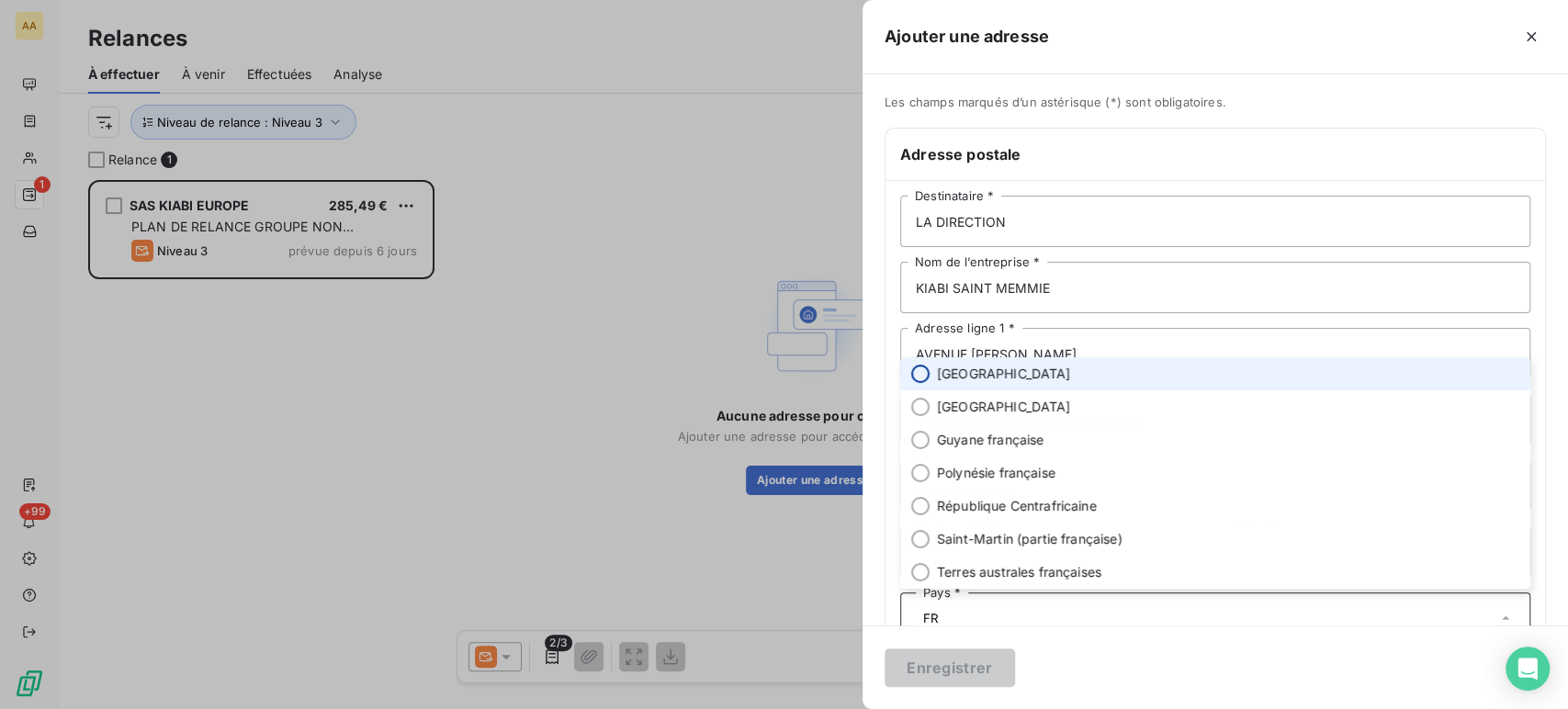
click at [911, 370] on input "radio" at bounding box center [920, 374] width 19 height 19
type input "FR"
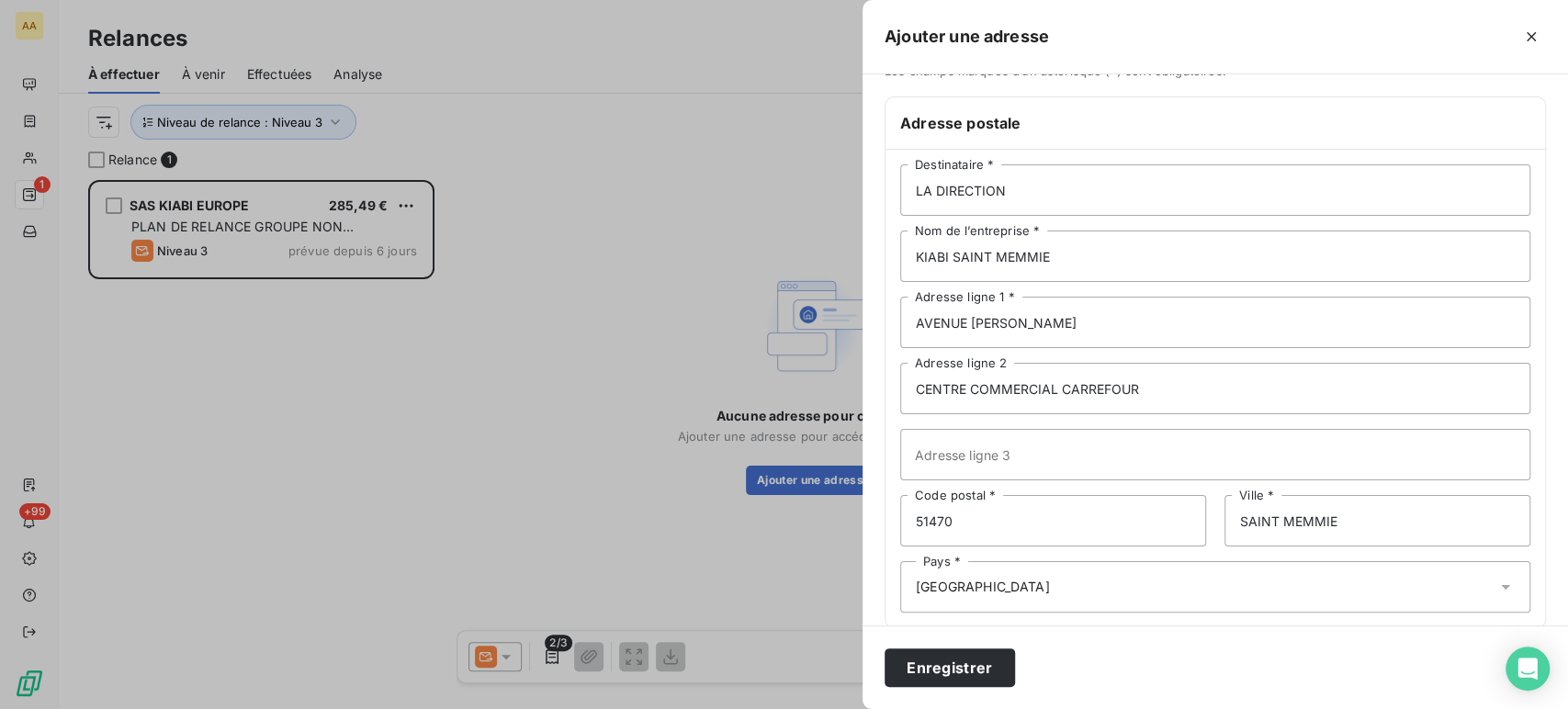
scroll to position [57, 0]
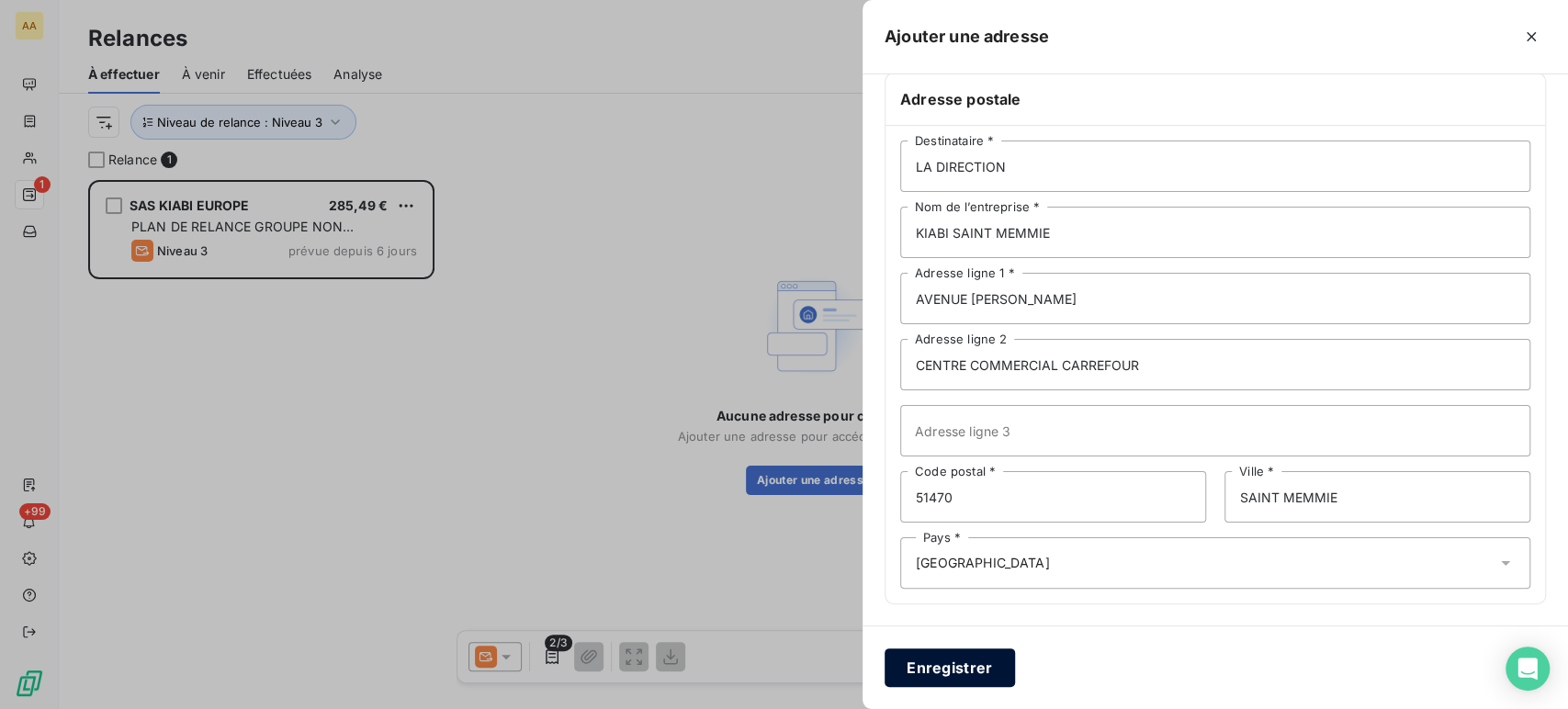
click at [953, 670] on button "Enregistrer" at bounding box center [949, 667] width 130 height 38
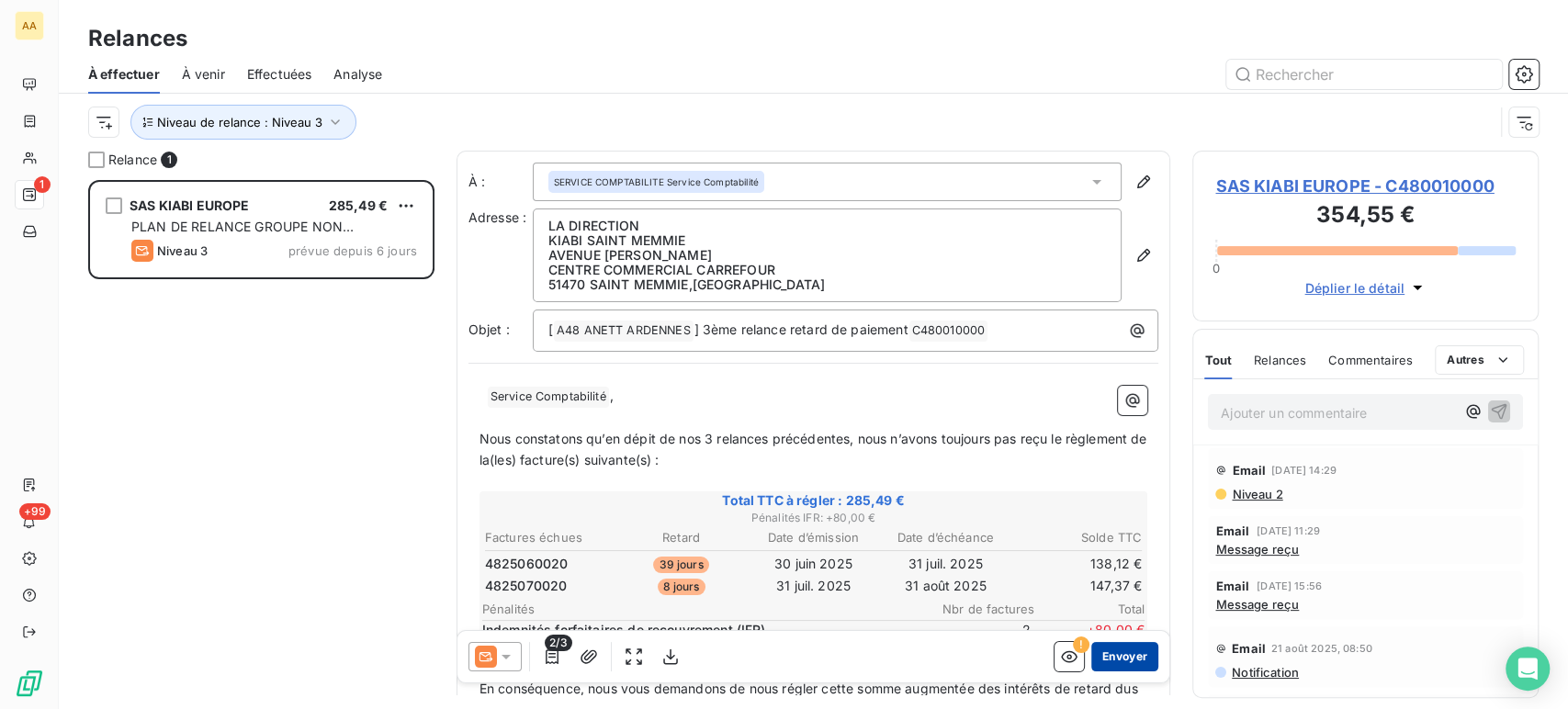
click at [1110, 649] on button "Envoyer" at bounding box center [1124, 657] width 67 height 29
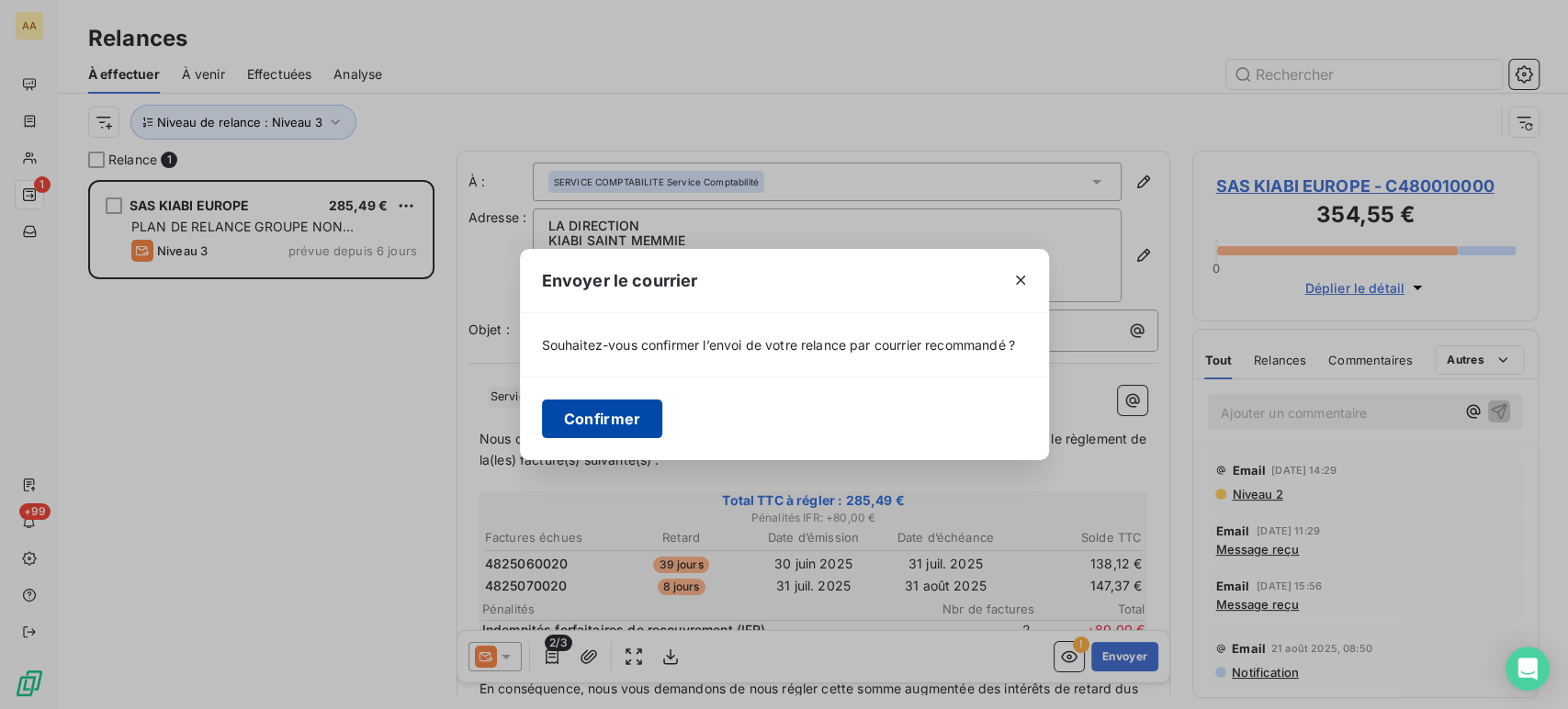
click at [576, 408] on button "Confirmer" at bounding box center [602, 419] width 121 height 38
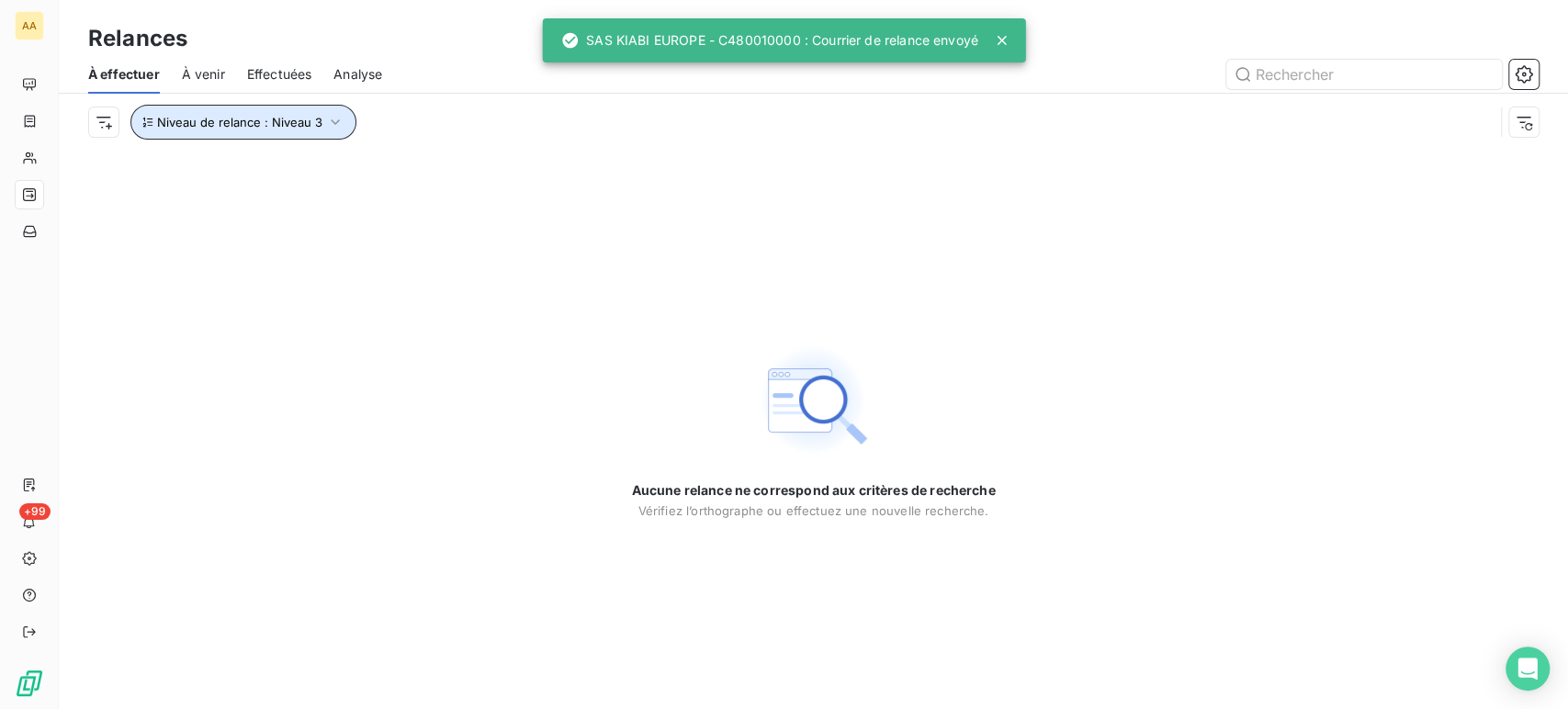
click at [333, 118] on icon "button" at bounding box center [335, 122] width 19 height 19
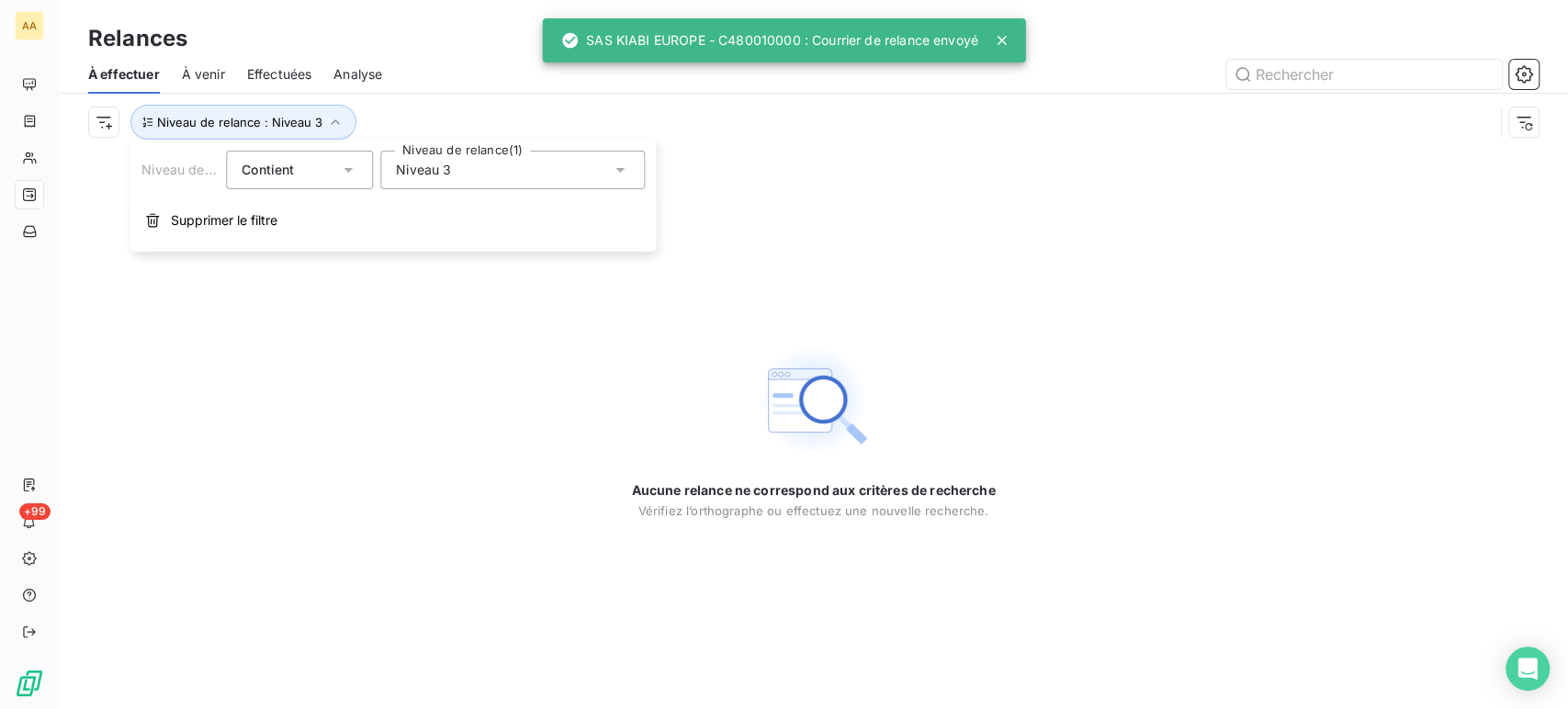
click at [625, 171] on icon at bounding box center [620, 169] width 19 height 19
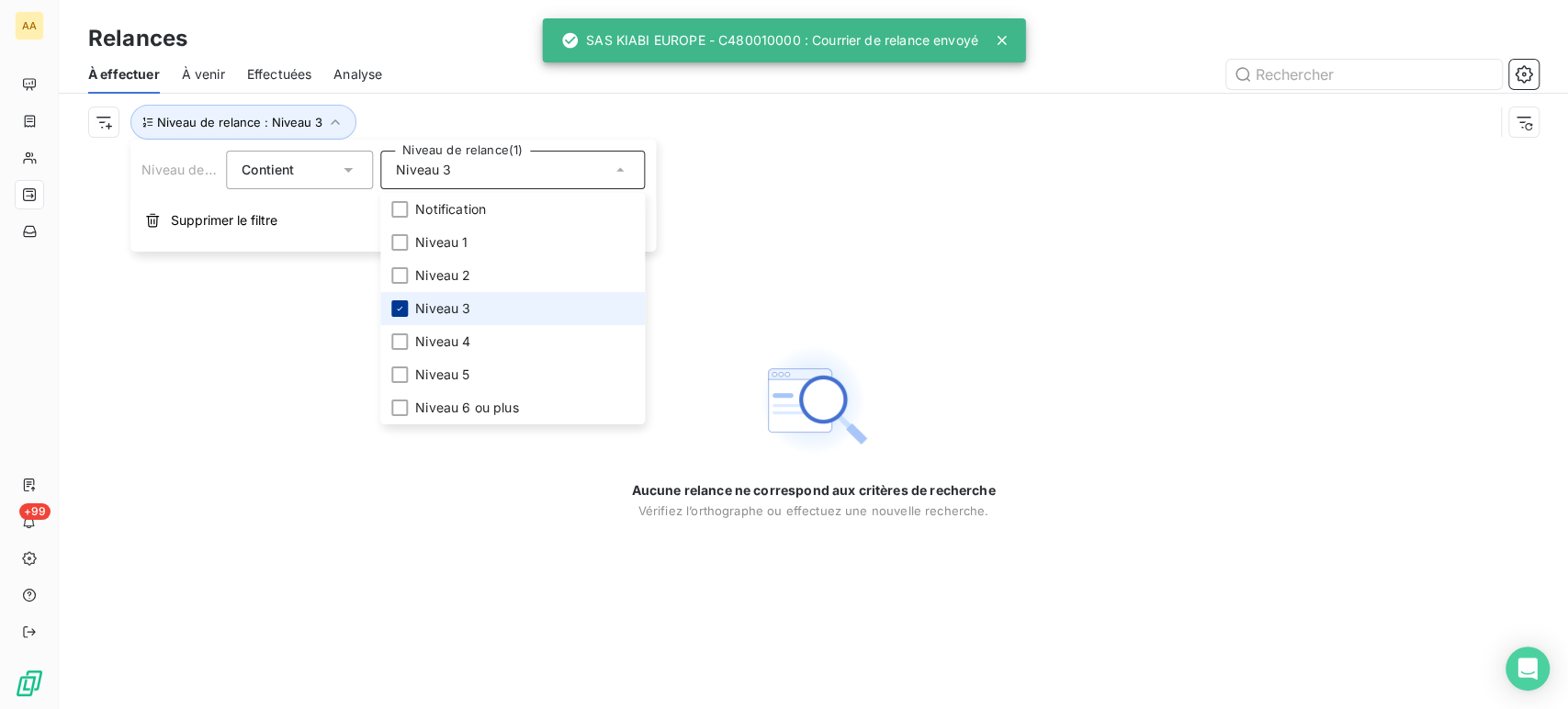
click at [403, 305] on icon at bounding box center [399, 308] width 11 height 11
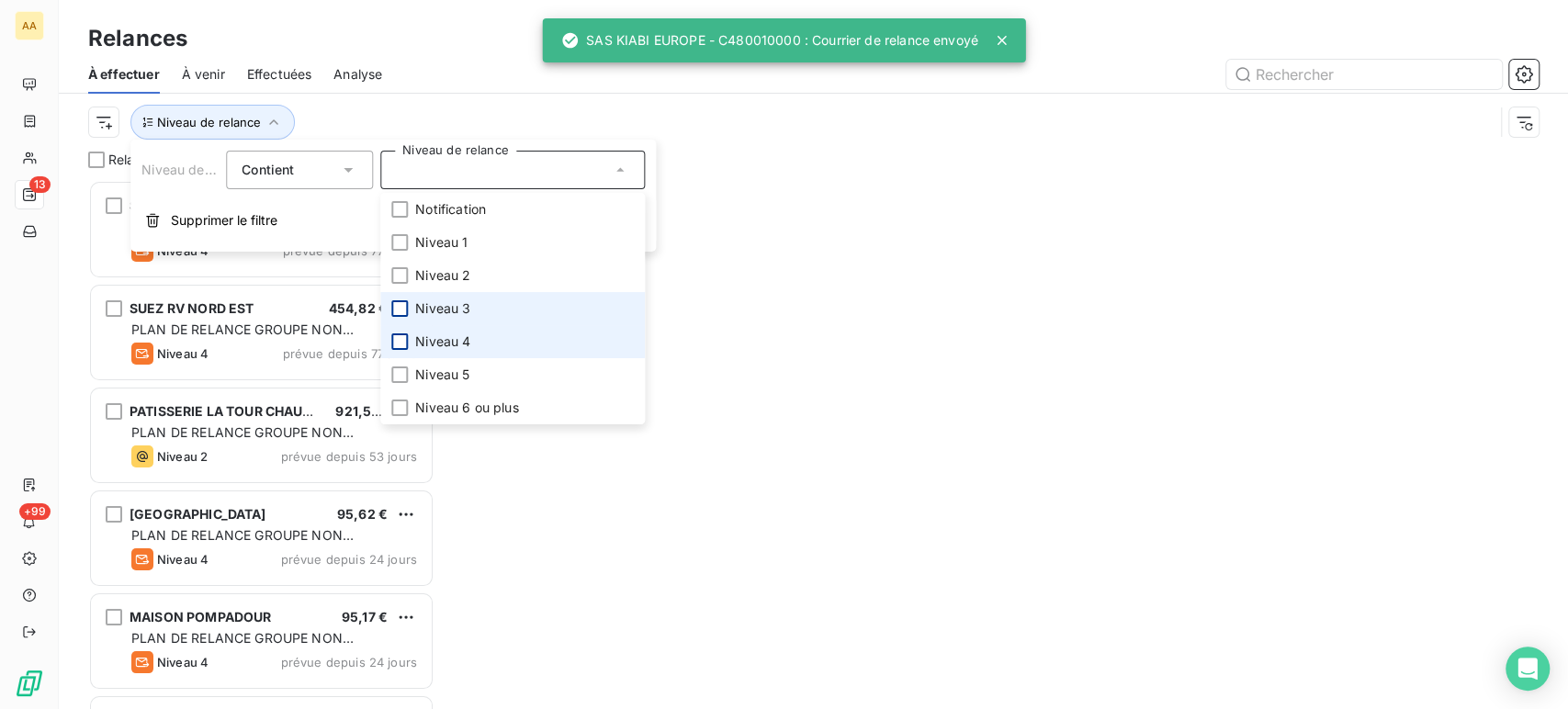
scroll to position [513, 330]
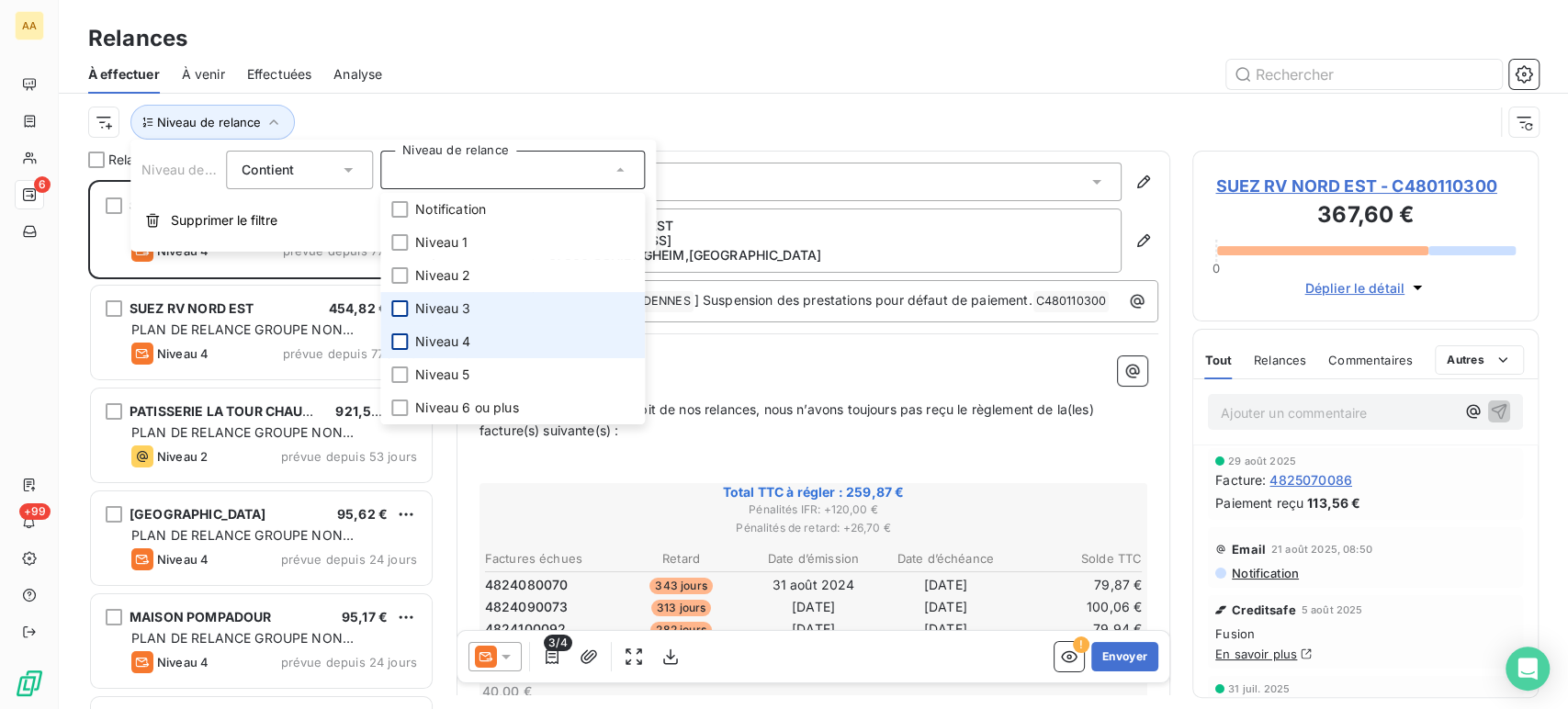
click at [403, 336] on div at bounding box center [399, 341] width 17 height 17
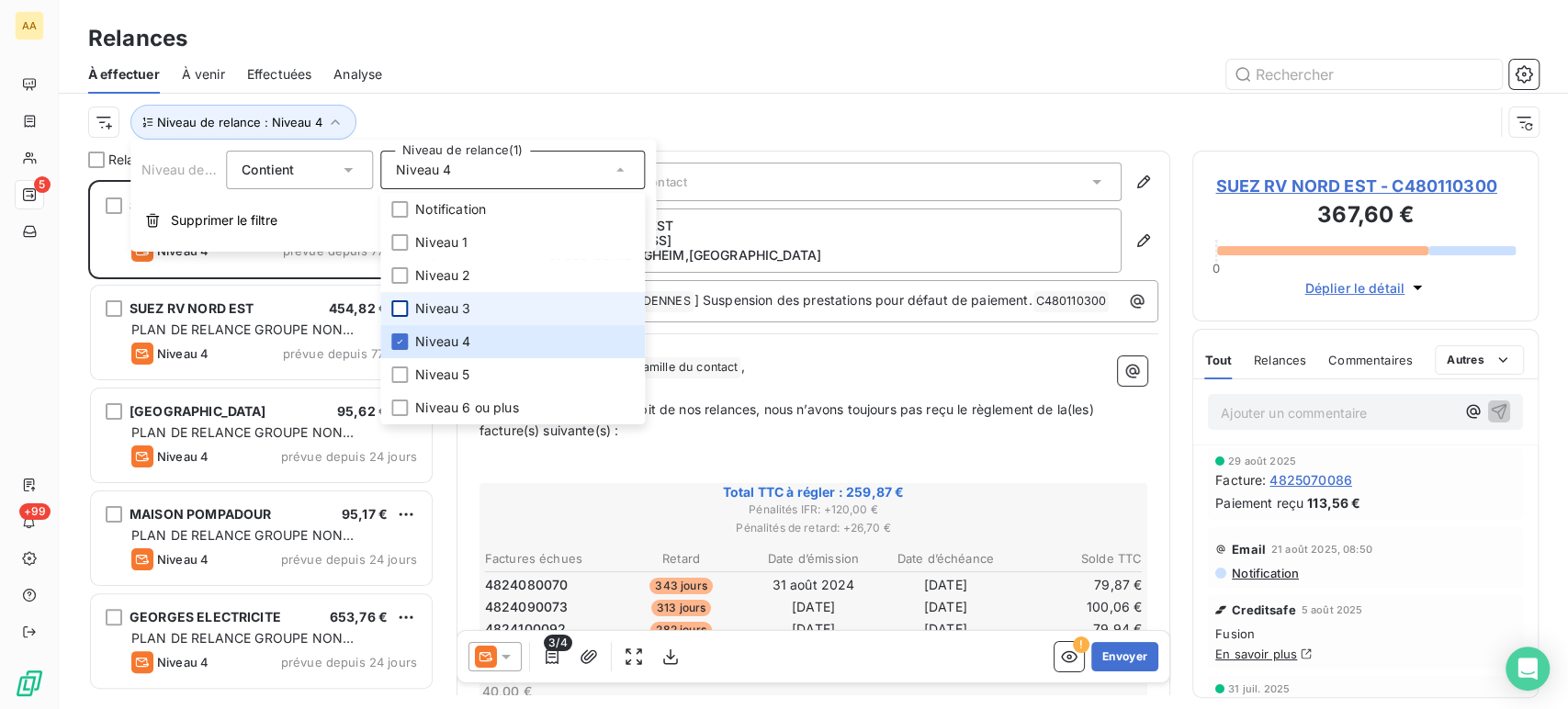
click at [624, 87] on div at bounding box center [971, 74] width 1134 height 29
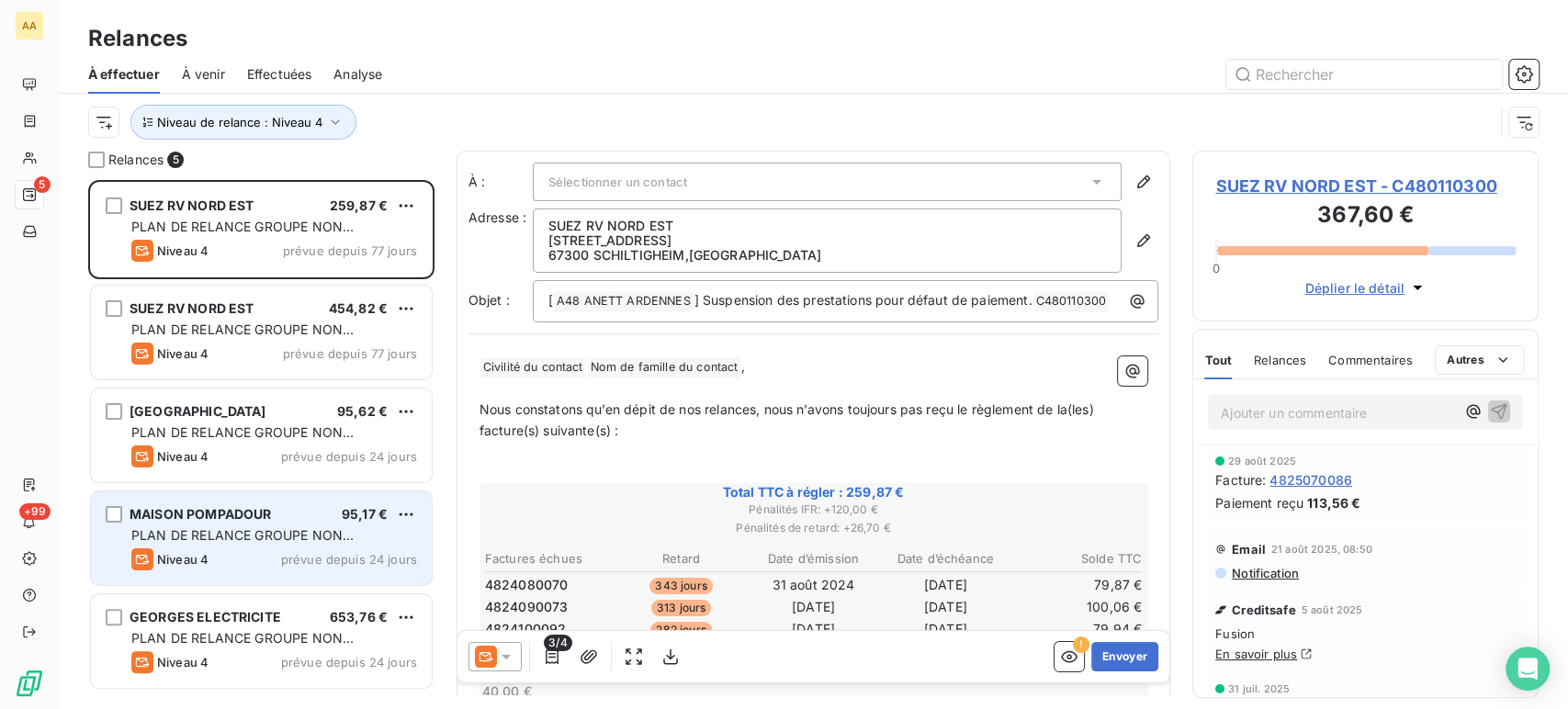
click at [243, 552] on div "Niveau 4 prévue depuis 24 jours" at bounding box center [274, 559] width 285 height 22
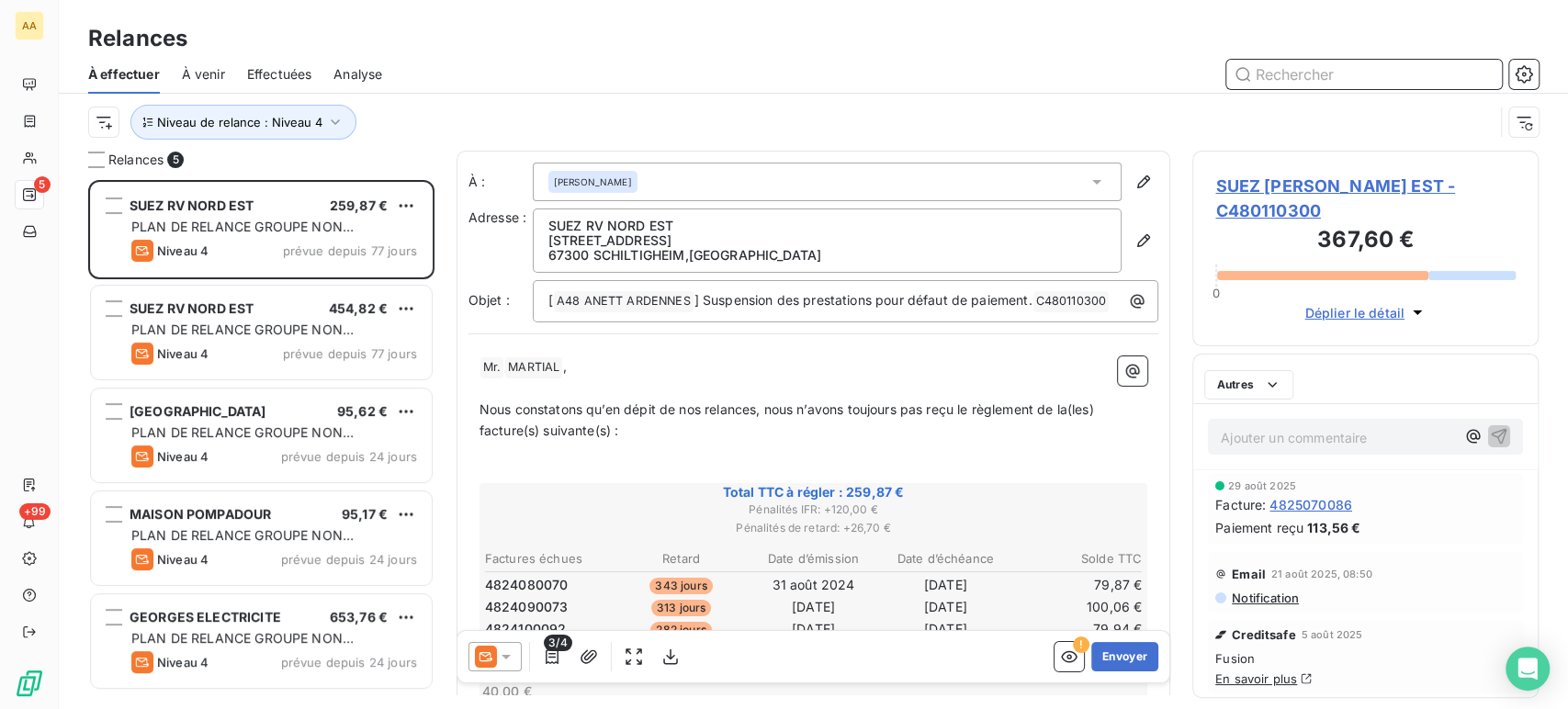
scroll to position [15, 16]
